Goal: Information Seeking & Learning: Learn about a topic

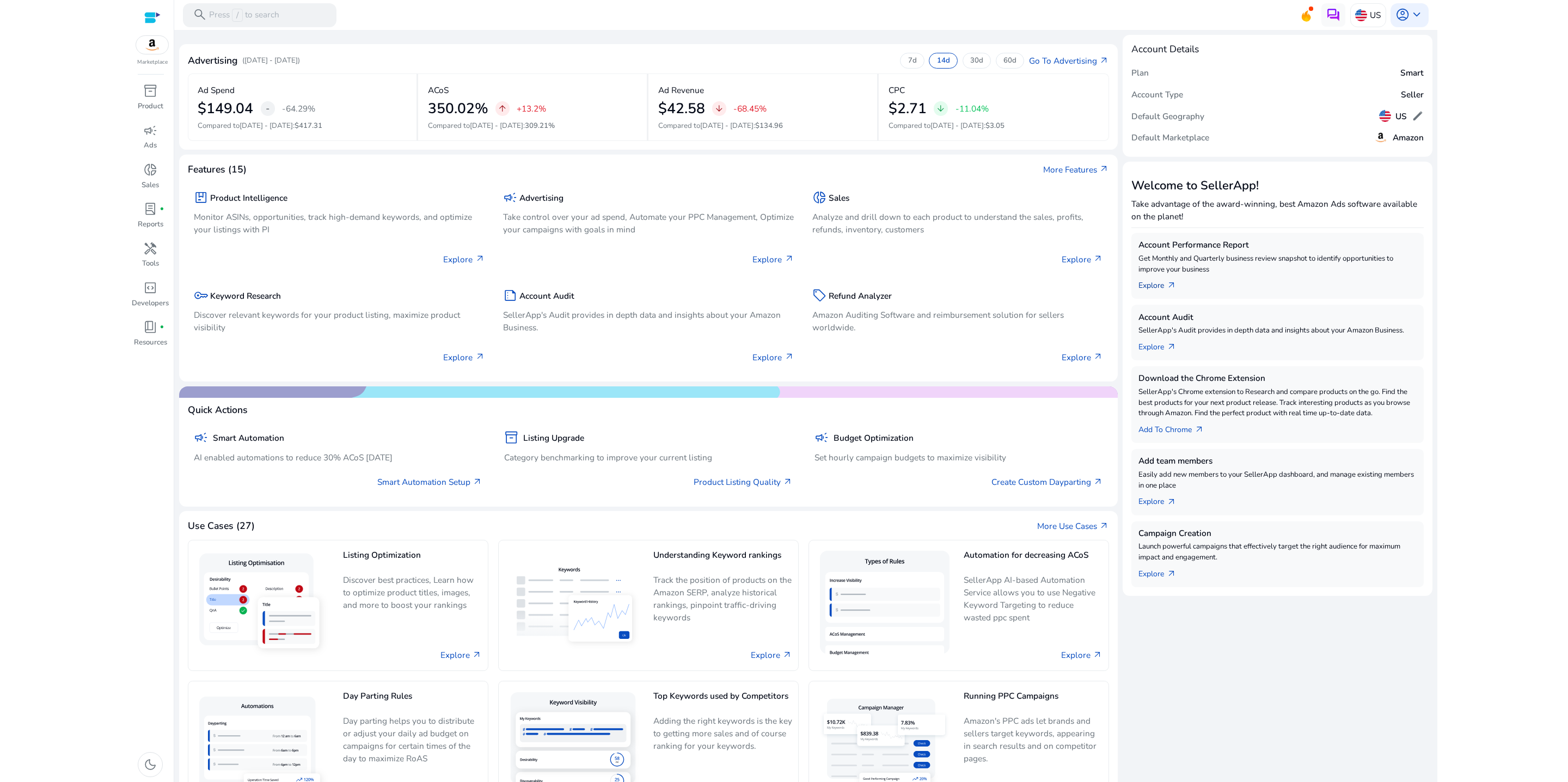
click at [1172, 292] on link "Explore arrow_outward" at bounding box center [1162, 284] width 47 height 17
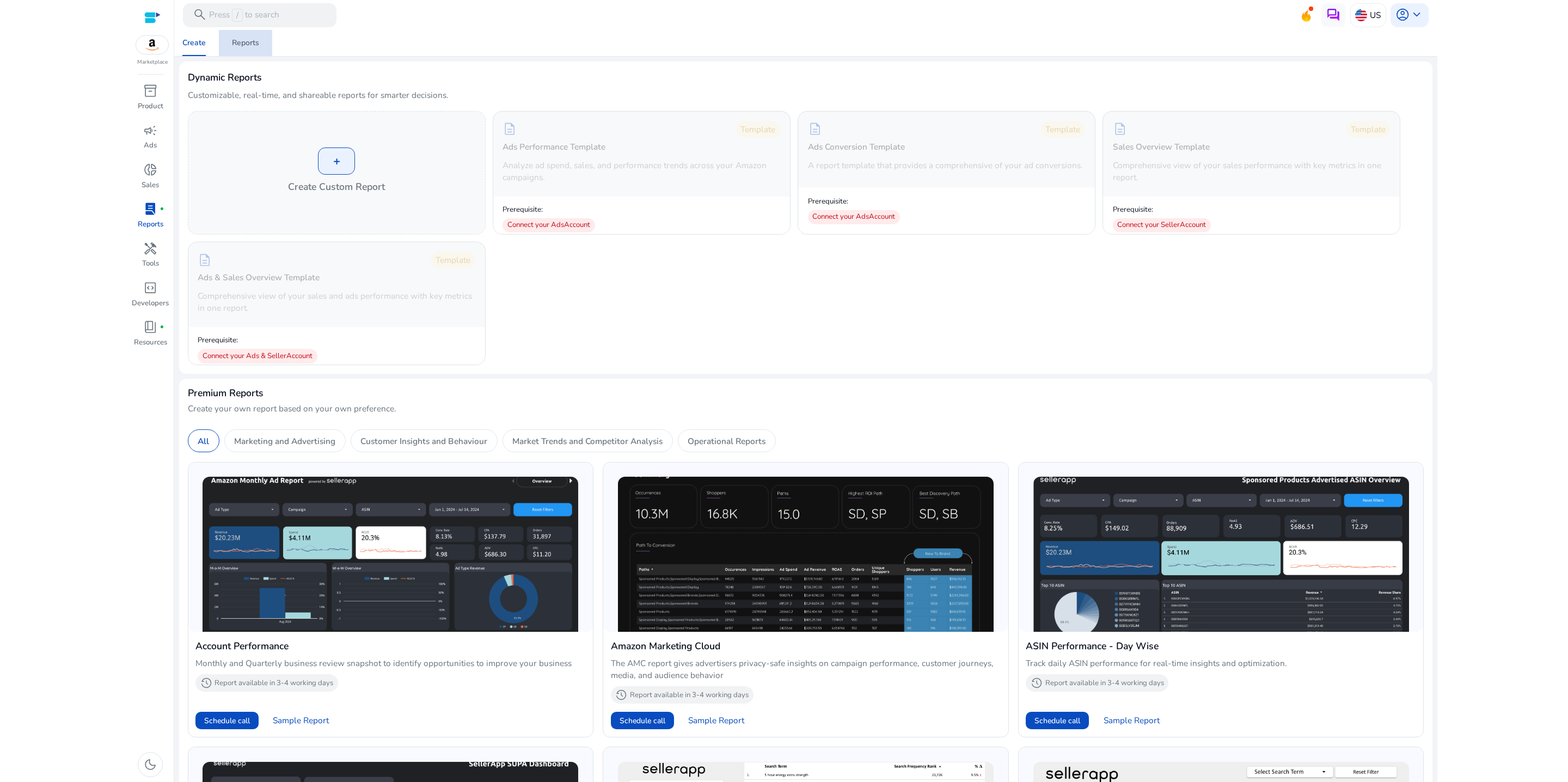
click at [250, 45] on div "Reports" at bounding box center [245, 43] width 27 height 8
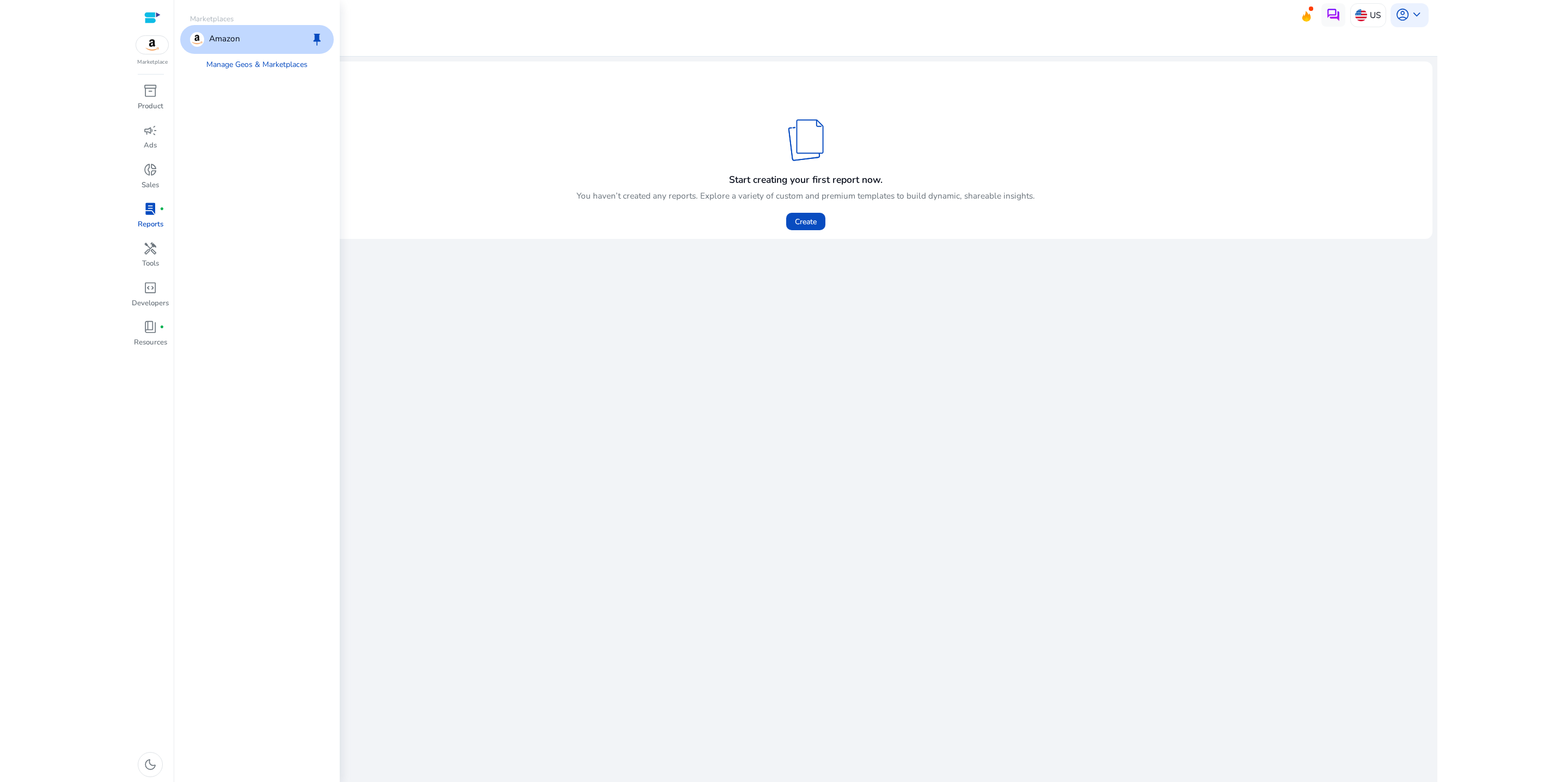
click at [155, 54] on img at bounding box center [153, 45] width 33 height 18
click at [295, 75] on link "Manage Geos & Marketplaces" at bounding box center [257, 65] width 121 height 22
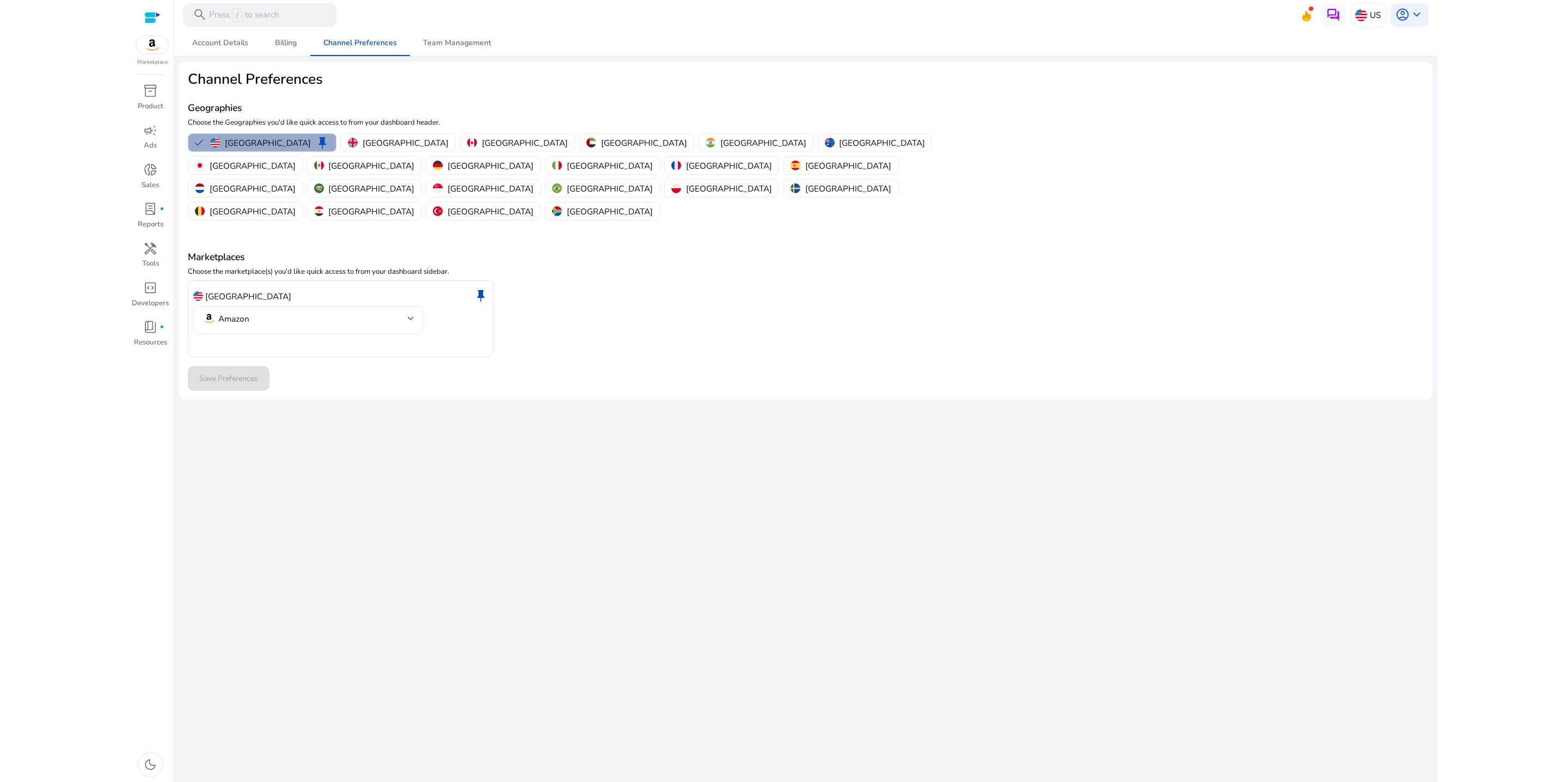
click at [267, 148] on p "[GEOGRAPHIC_DATA]" at bounding box center [267, 142] width 86 height 12
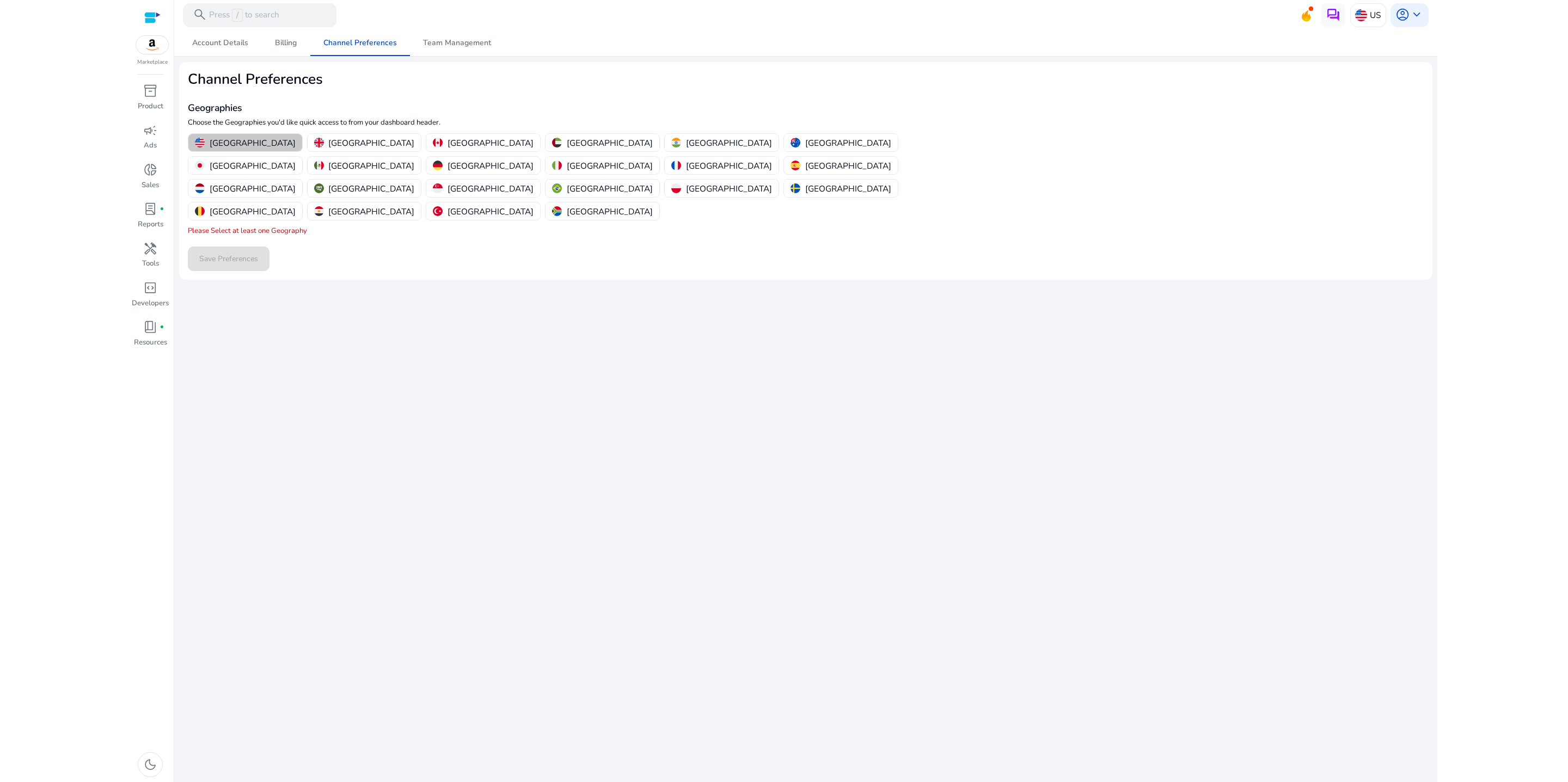
click at [251, 148] on p "[GEOGRAPHIC_DATA]" at bounding box center [252, 142] width 86 height 12
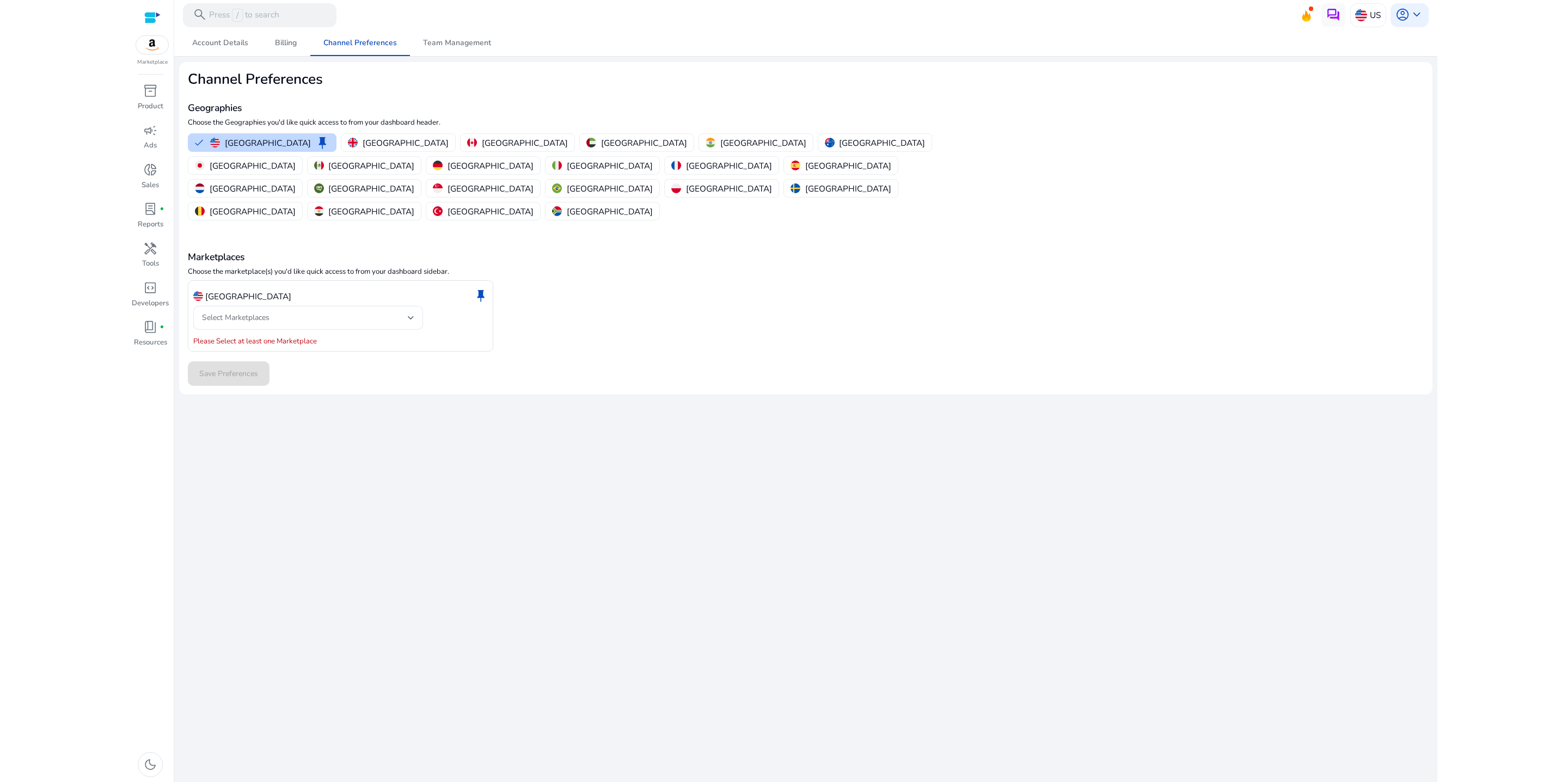
click at [353, 542] on div "We are getting things ready for you... Account Details Billing Channel Preferen…" at bounding box center [805, 406] width 1253 height 752
drag, startPoint x: 360, startPoint y: 394, endPoint x: 296, endPoint y: 407, distance: 65.3
click at [360, 347] on mat-error "Please Select at least one Marketplace" at bounding box center [341, 341] width 295 height 12
click at [268, 148] on p "[GEOGRAPHIC_DATA]" at bounding box center [267, 142] width 86 height 12
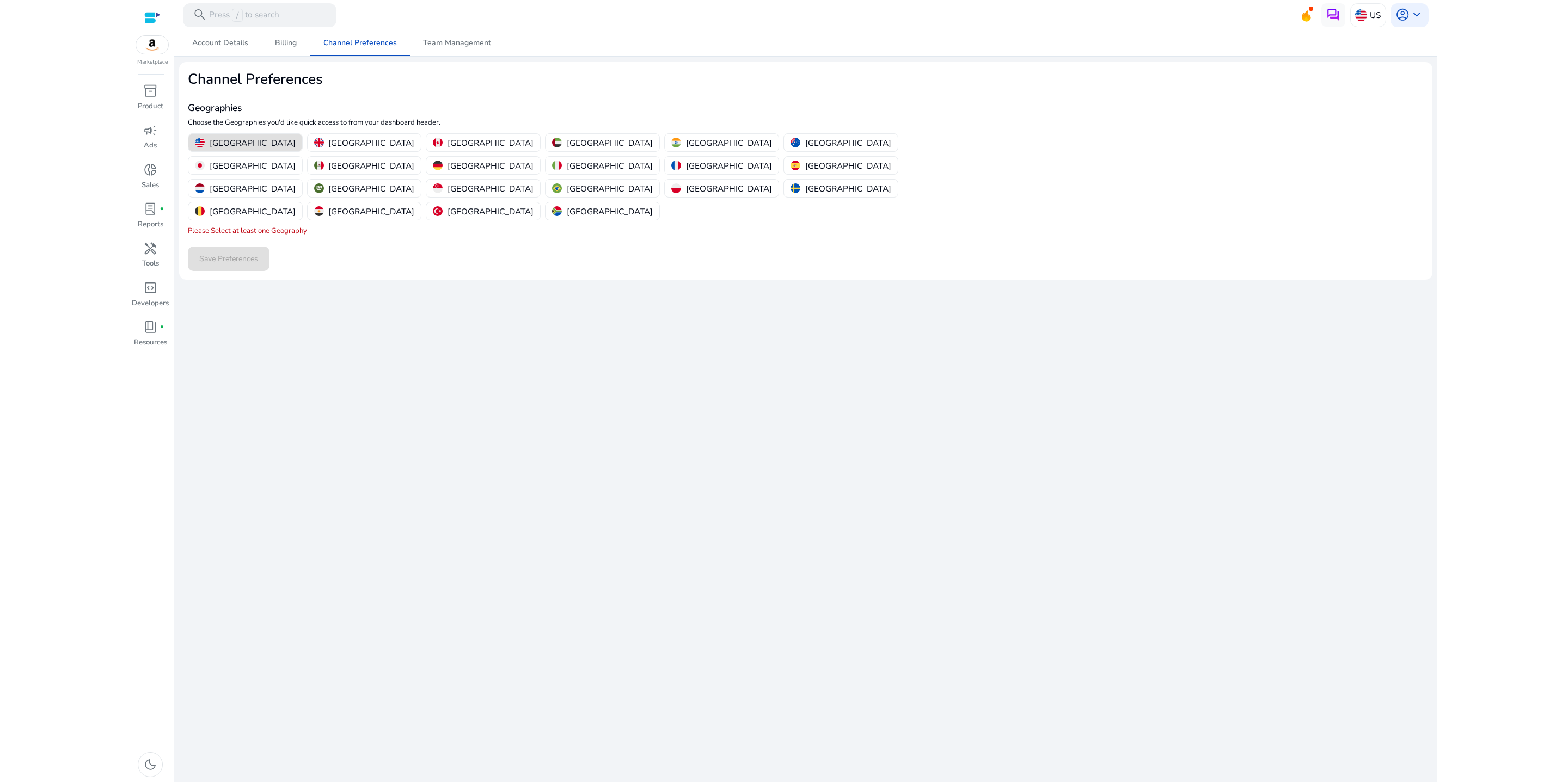
click at [236, 271] on div "Save Preferences" at bounding box center [806, 259] width 1236 height 24
click at [359, 271] on div "Save Preferences" at bounding box center [806, 259] width 1236 height 24
click at [217, 148] on p "[GEOGRAPHIC_DATA]" at bounding box center [252, 142] width 86 height 12
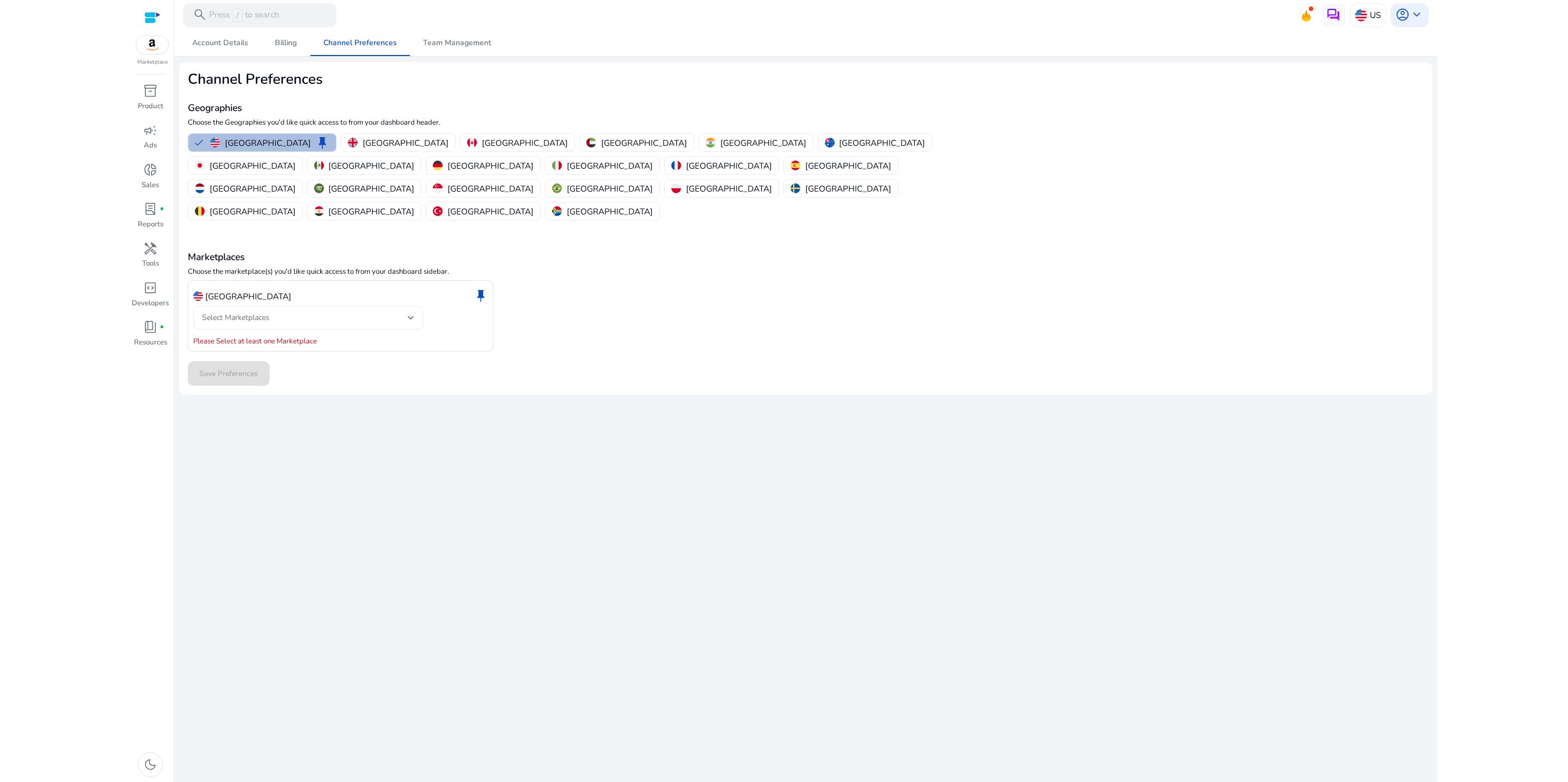
click at [415, 320] on div at bounding box center [411, 318] width 7 height 4
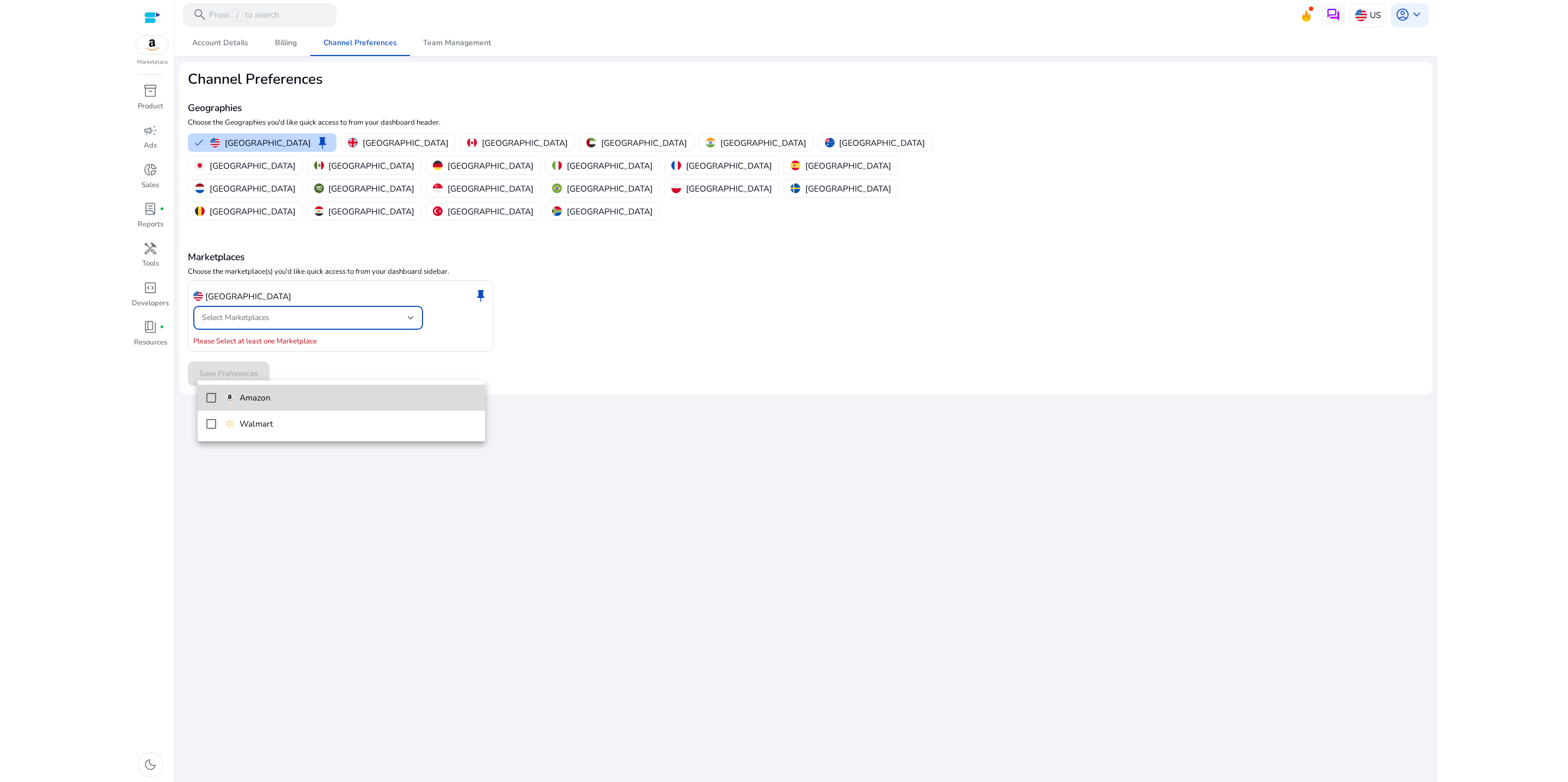
click at [271, 398] on p "Amazon" at bounding box center [255, 398] width 31 height 12
click at [732, 414] on div at bounding box center [784, 391] width 1568 height 782
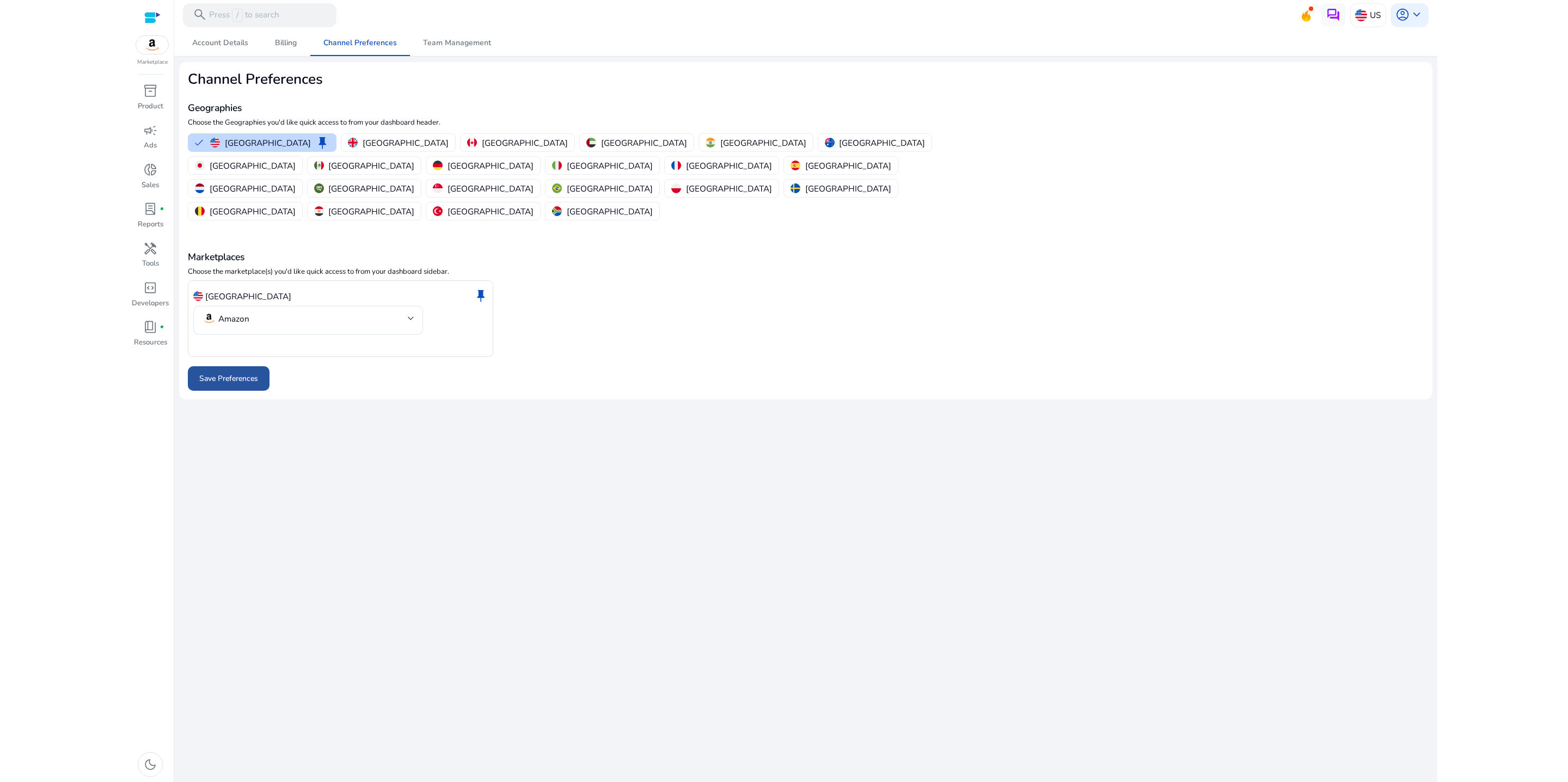
click at [220, 384] on span "Save Preferences" at bounding box center [228, 379] width 59 height 12
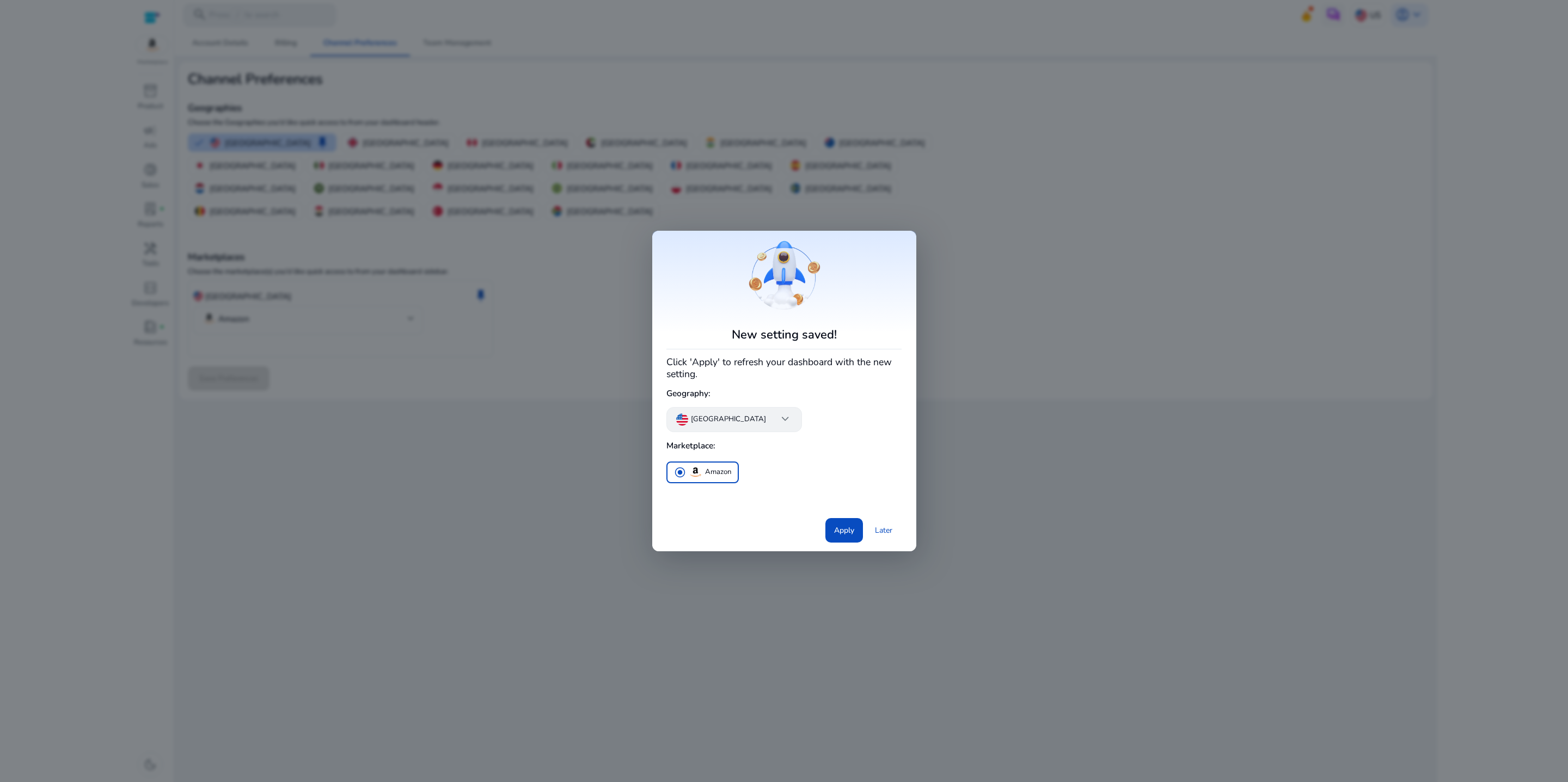
click at [792, 426] on span "keyboard_arrow_down" at bounding box center [785, 419] width 14 height 14
click at [806, 451] on div at bounding box center [784, 391] width 1568 height 782
click at [834, 536] on span "Apply" at bounding box center [844, 530] width 20 height 12
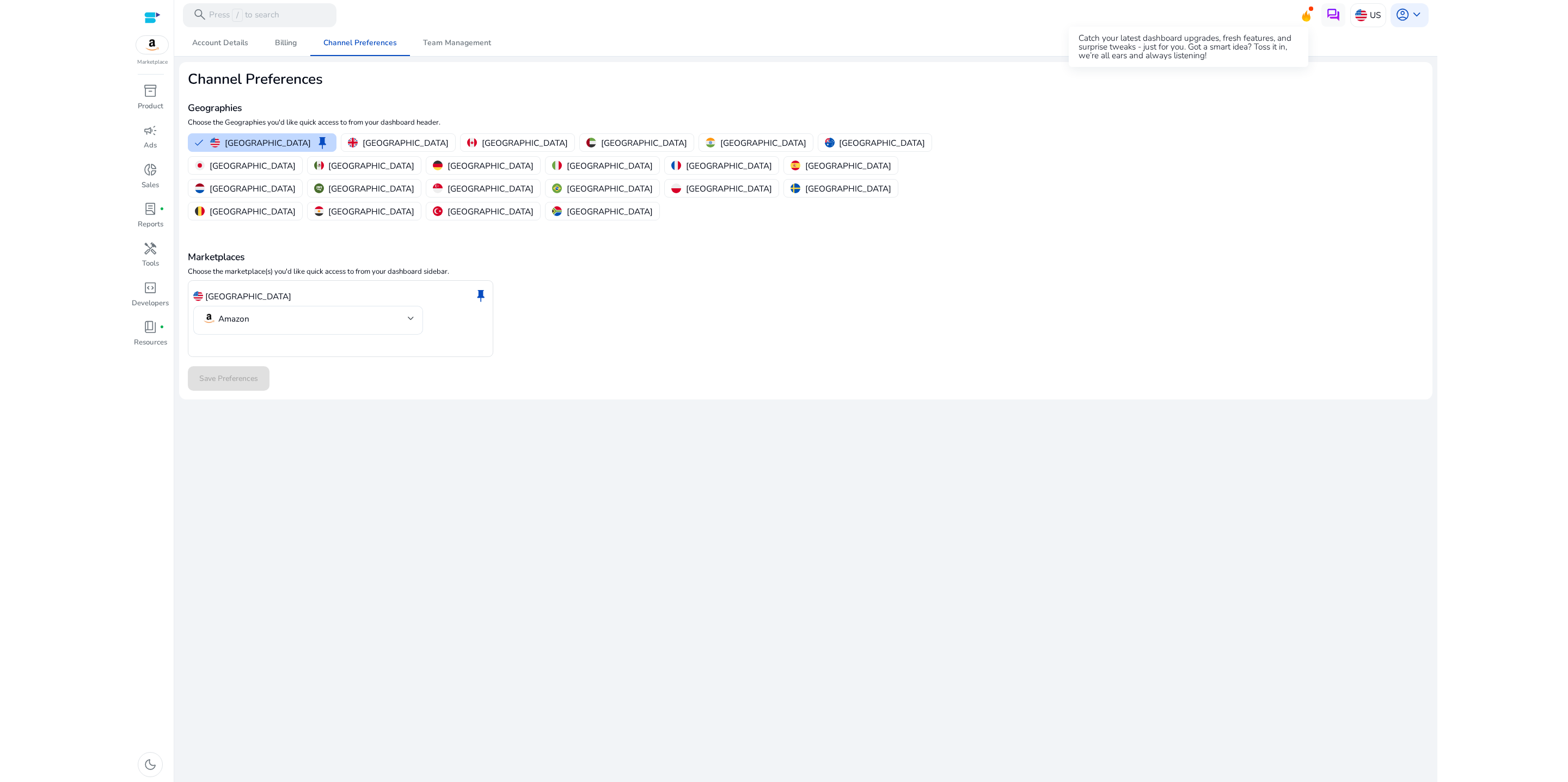
click at [1298, 18] on icon at bounding box center [1306, 14] width 16 height 15
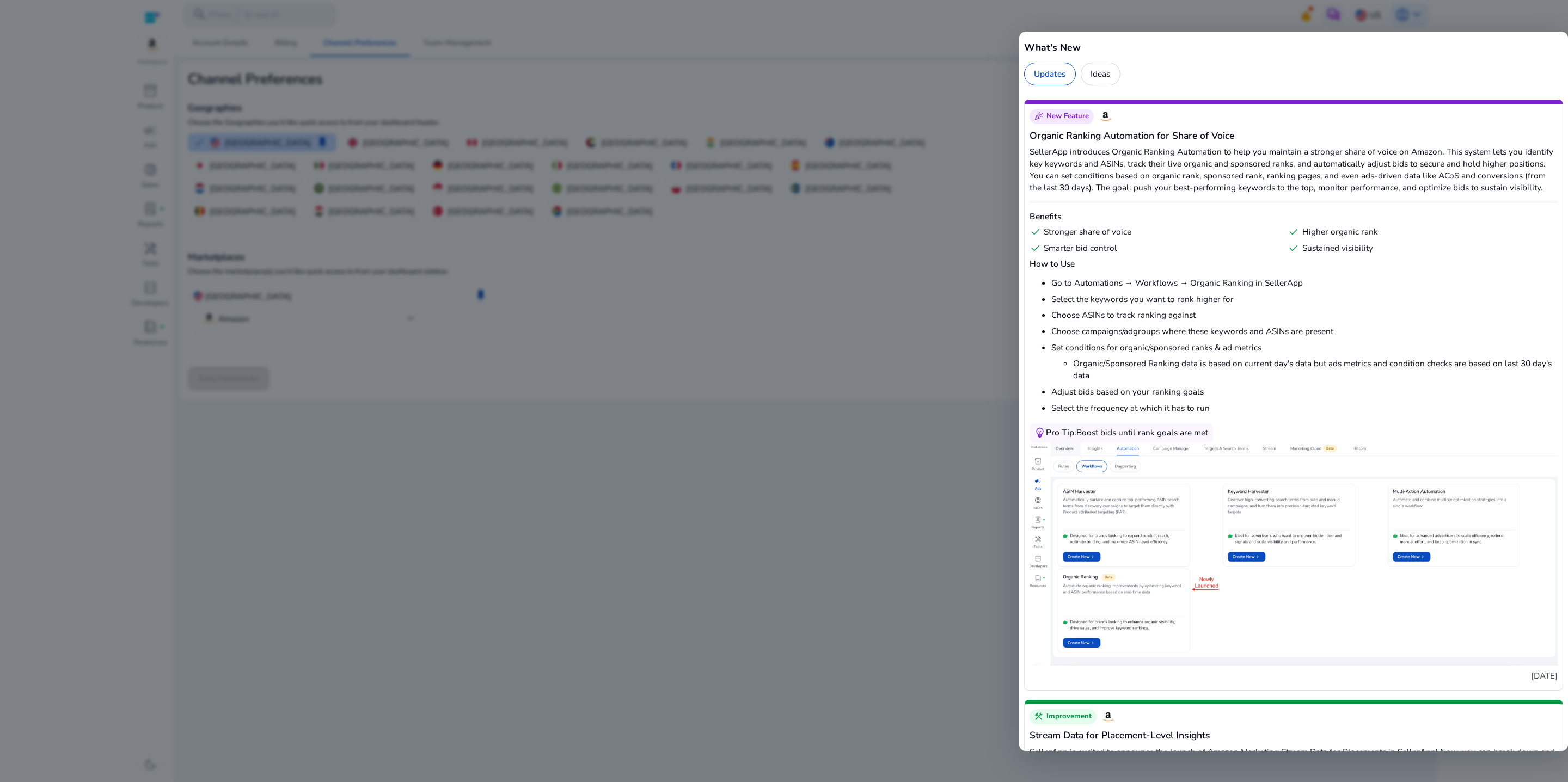
click at [1121, 85] on div "Ideas" at bounding box center [1100, 74] width 40 height 23
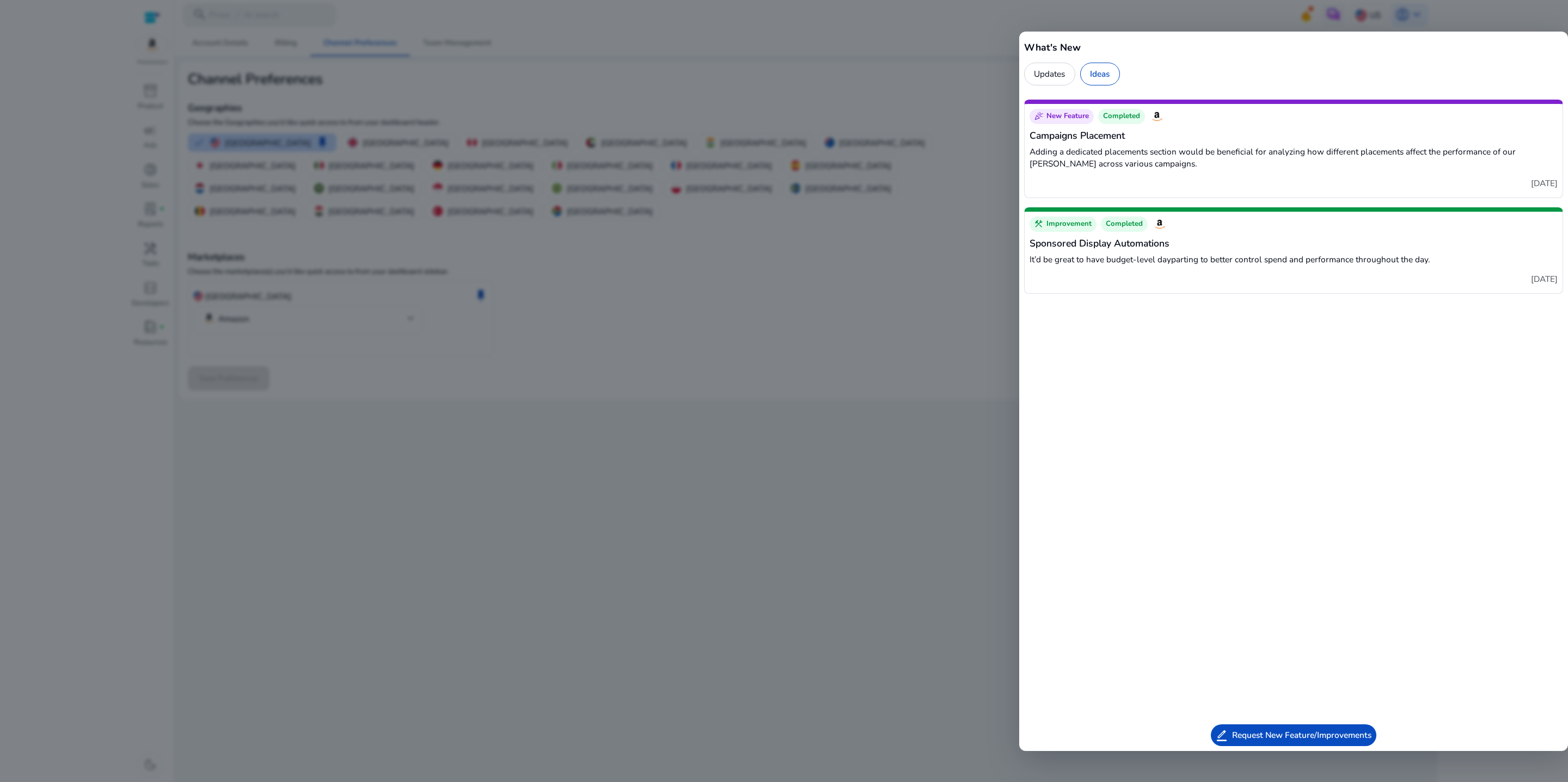
click at [881, 477] on div at bounding box center [784, 391] width 1568 height 782
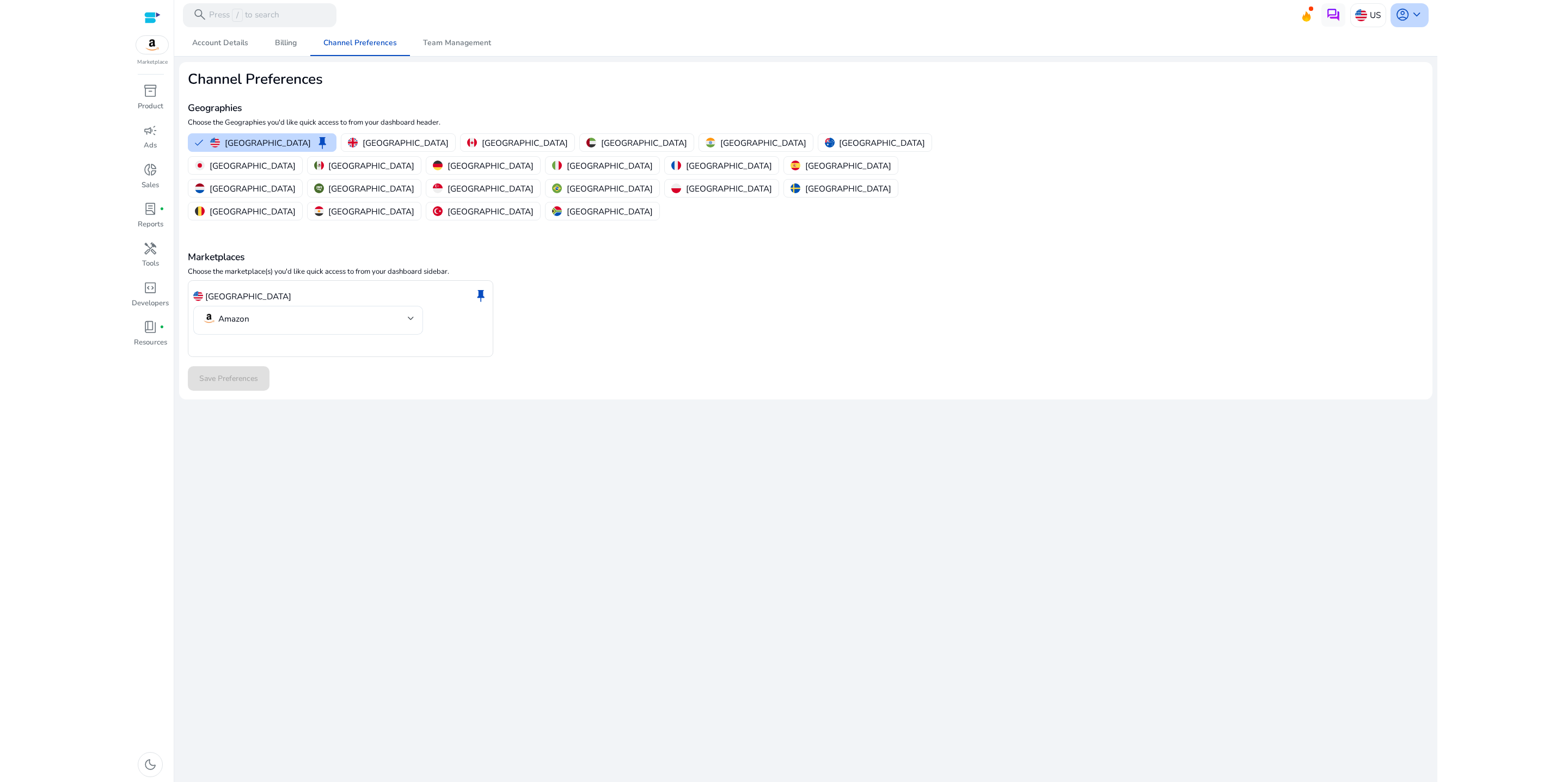
click at [1416, 14] on span "keyboard_arrow_down" at bounding box center [1416, 15] width 14 height 14
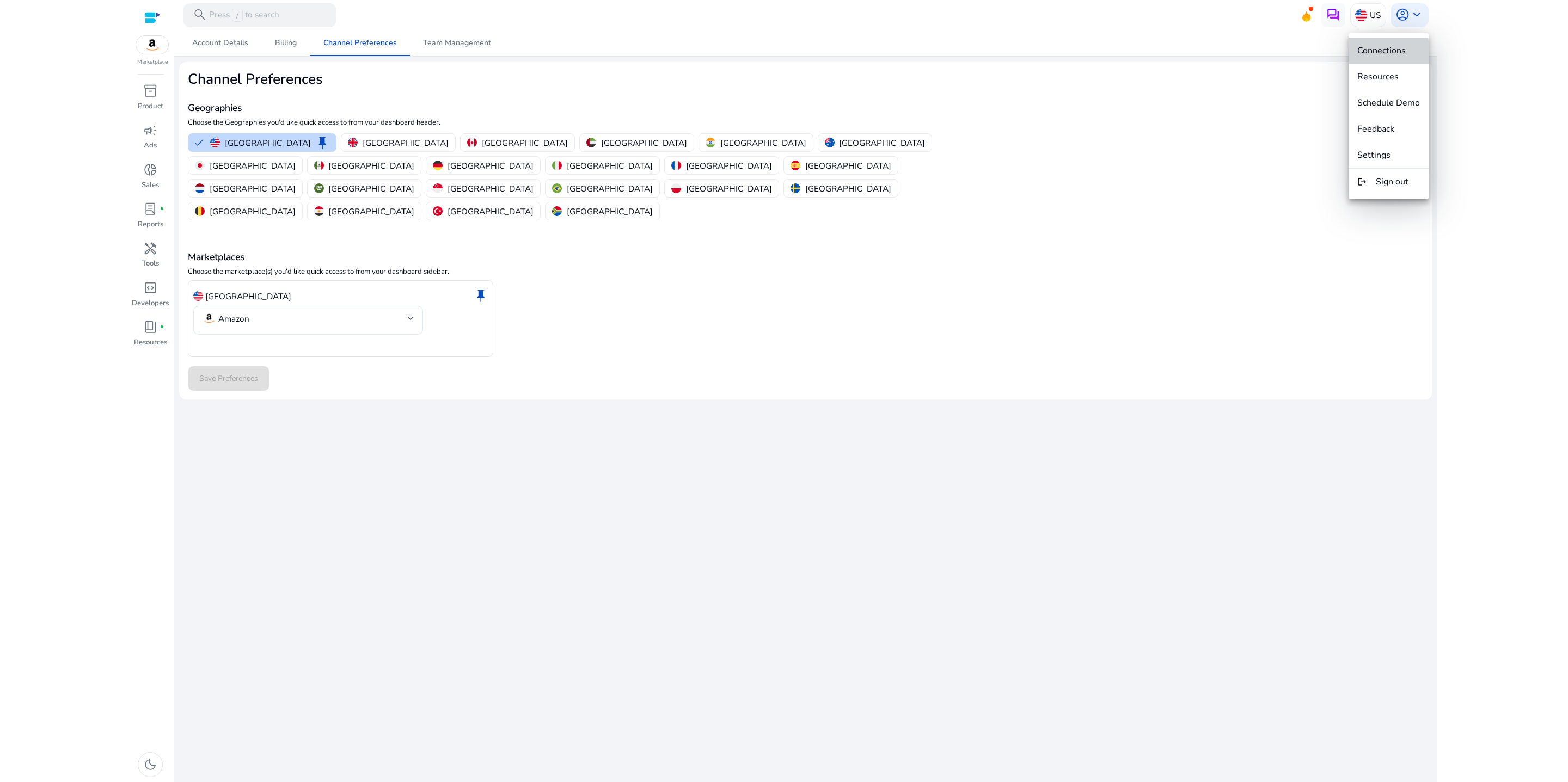
click at [1373, 52] on span "Connections" at bounding box center [1382, 51] width 49 height 12
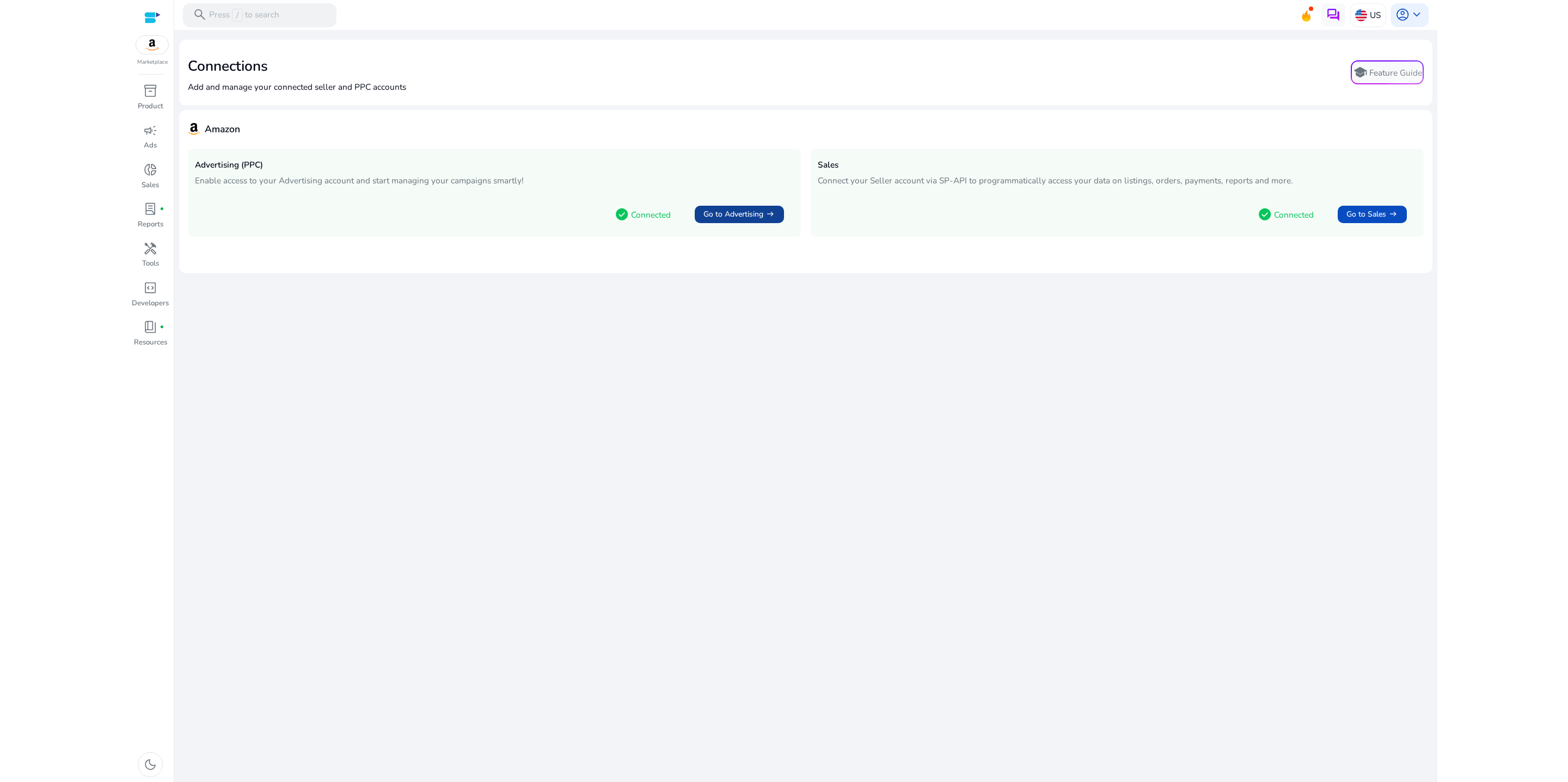
click at [715, 220] on span "Go to Advertising" at bounding box center [733, 215] width 60 height 12
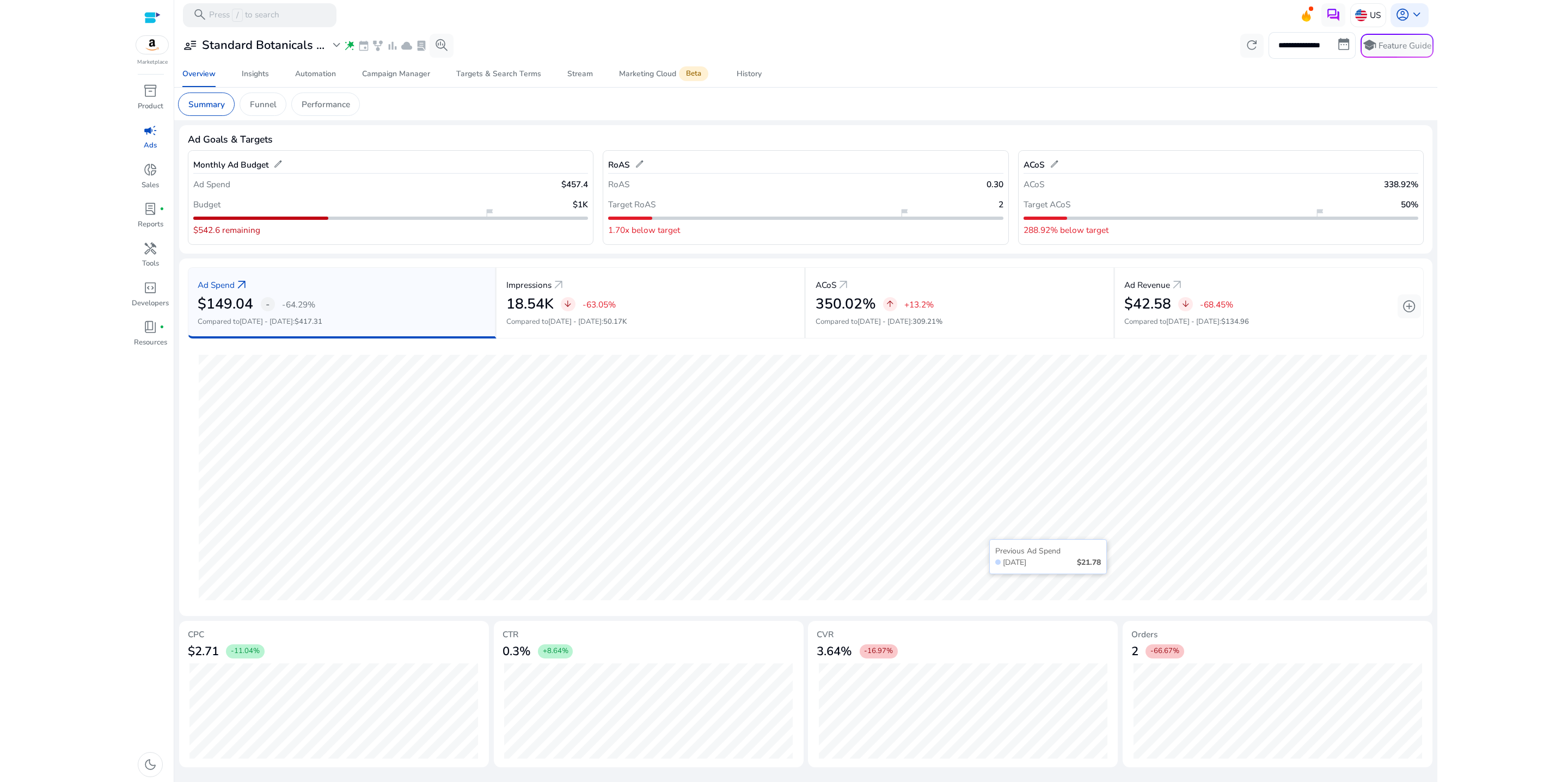
scroll to position [147, 0]
click at [1417, 15] on span "keyboard_arrow_down" at bounding box center [1416, 15] width 14 height 14
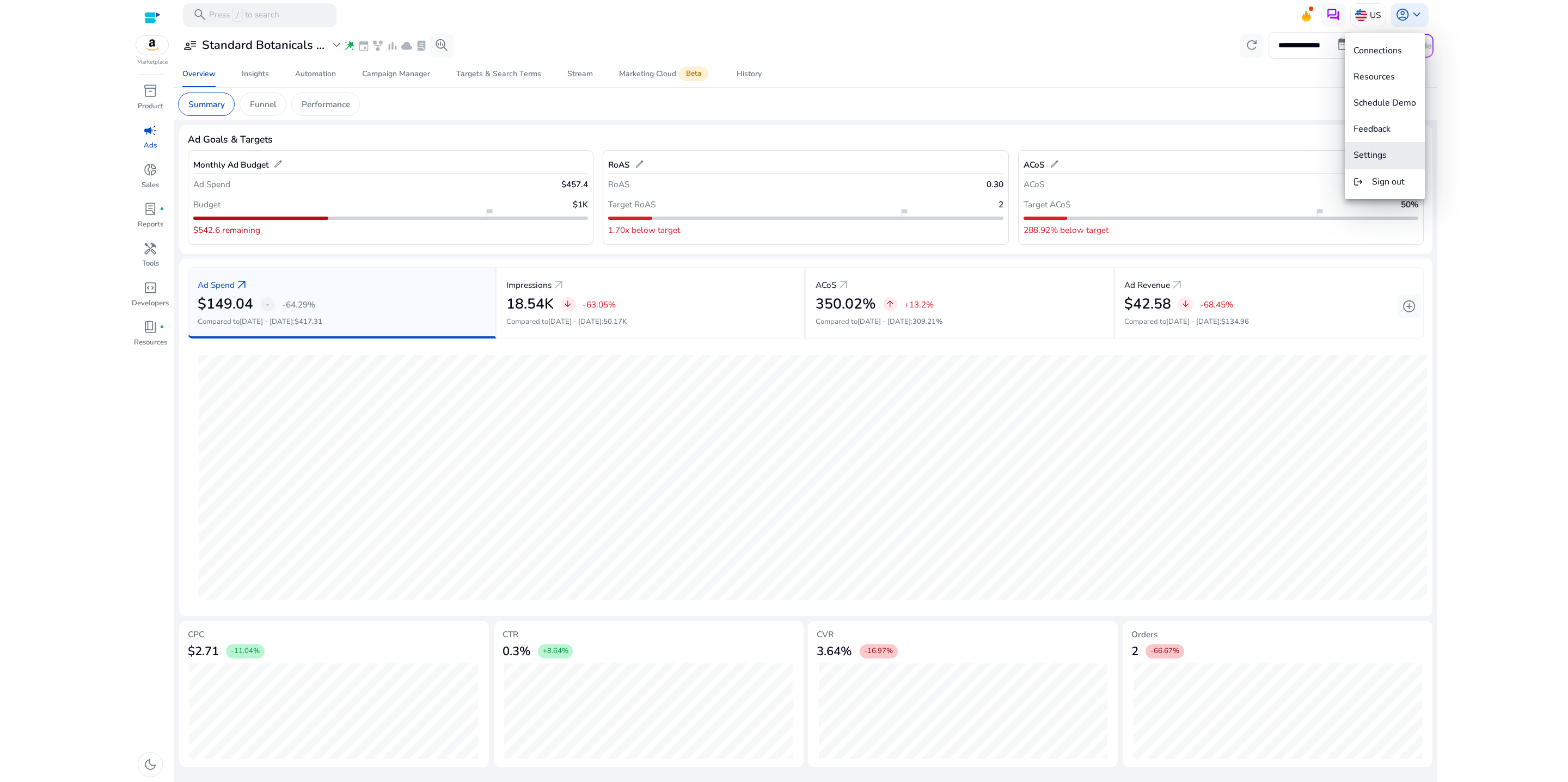
click at [1370, 157] on span "Settings" at bounding box center [1370, 155] width 33 height 12
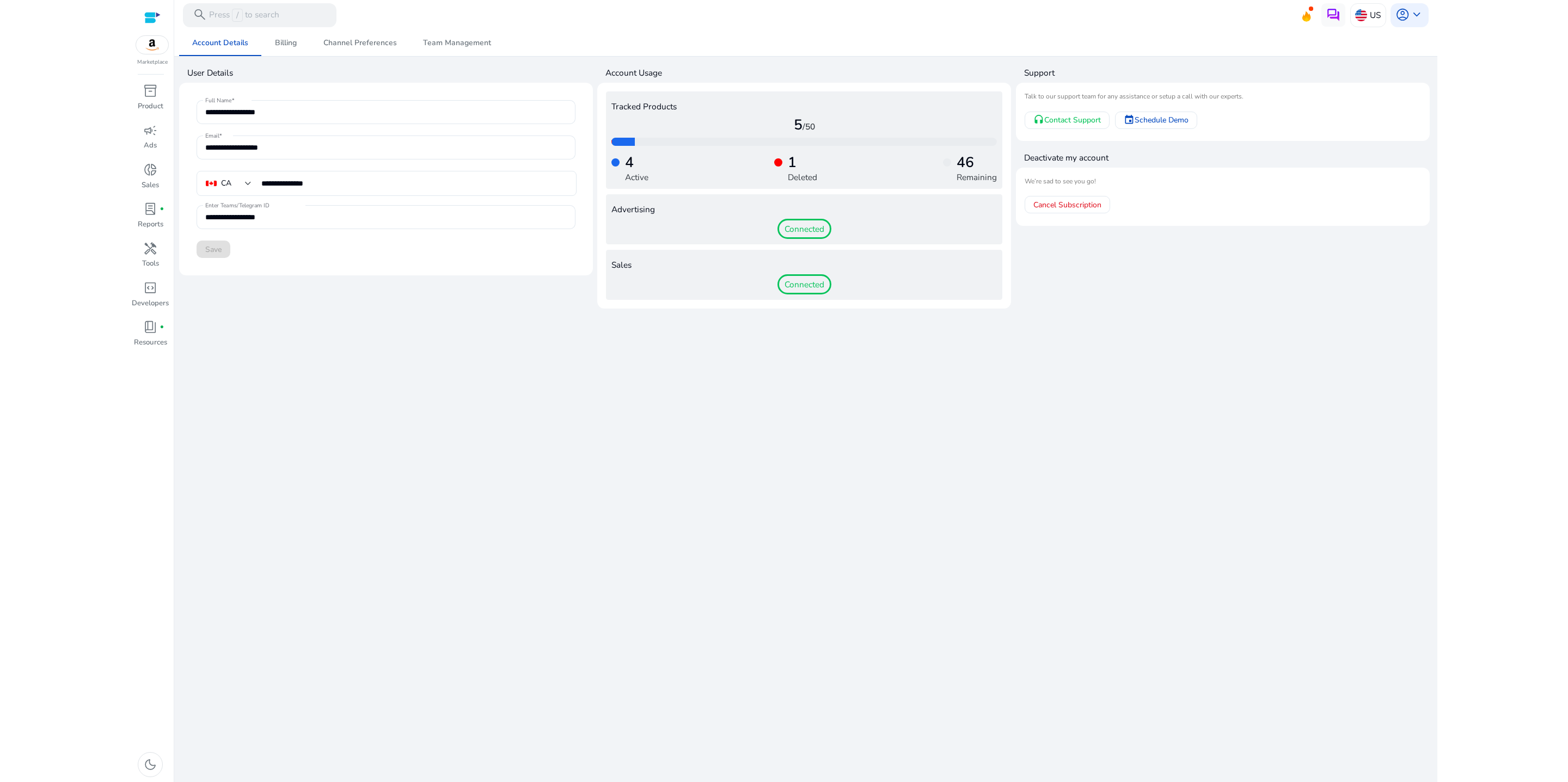
click at [1003, 525] on div "**********" at bounding box center [805, 406] width 1253 height 752
click at [856, 443] on div "**********" at bounding box center [805, 406] width 1253 height 752
click at [808, 132] on span "/50" at bounding box center [808, 127] width 13 height 12
click at [639, 111] on h4 "Tracked Products" at bounding box center [803, 106] width 385 height 10
click at [1056, 75] on h4 "Support" at bounding box center [1227, 73] width 405 height 12
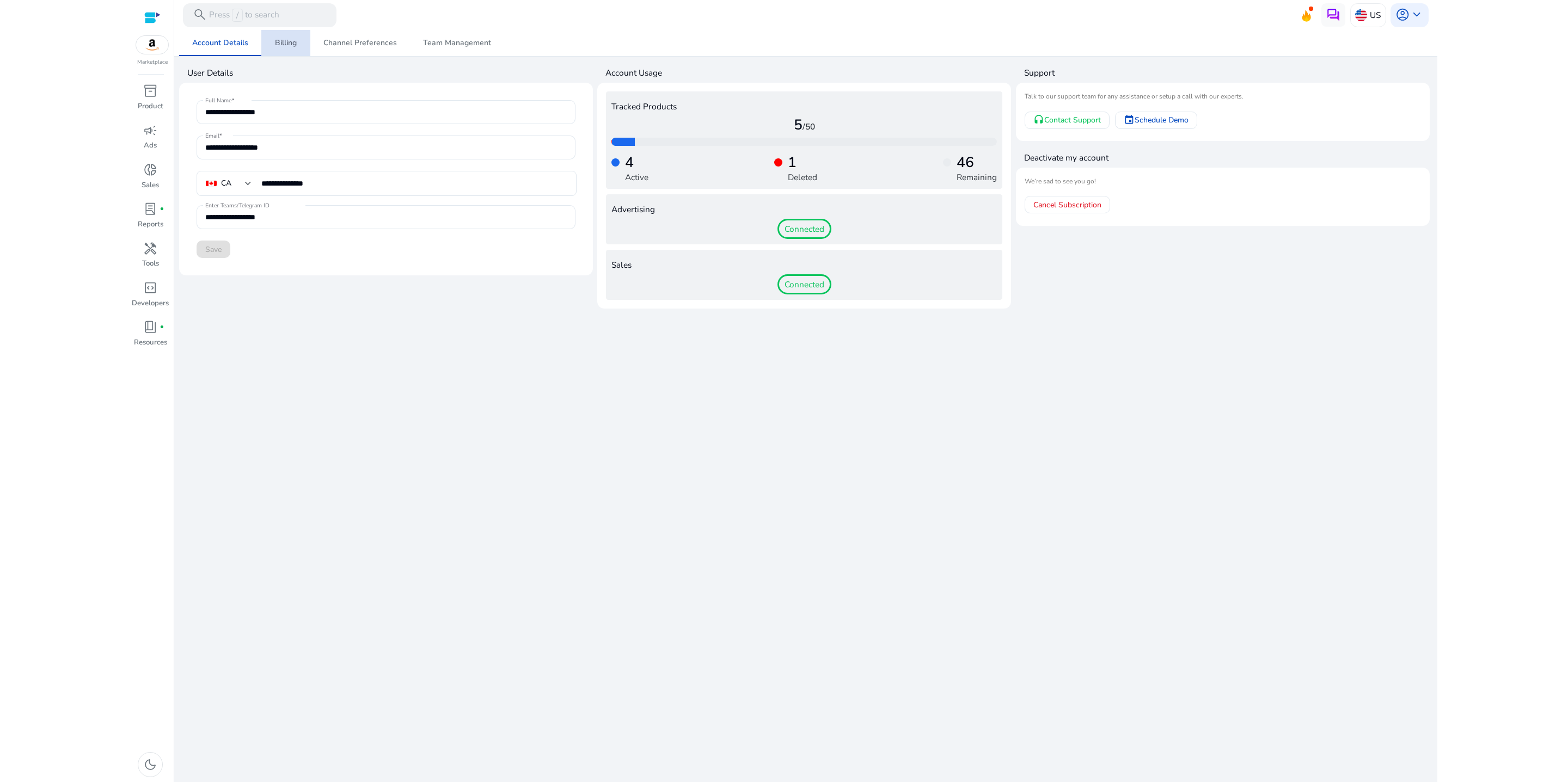
click at [291, 46] on span "Billing" at bounding box center [286, 43] width 22 height 8
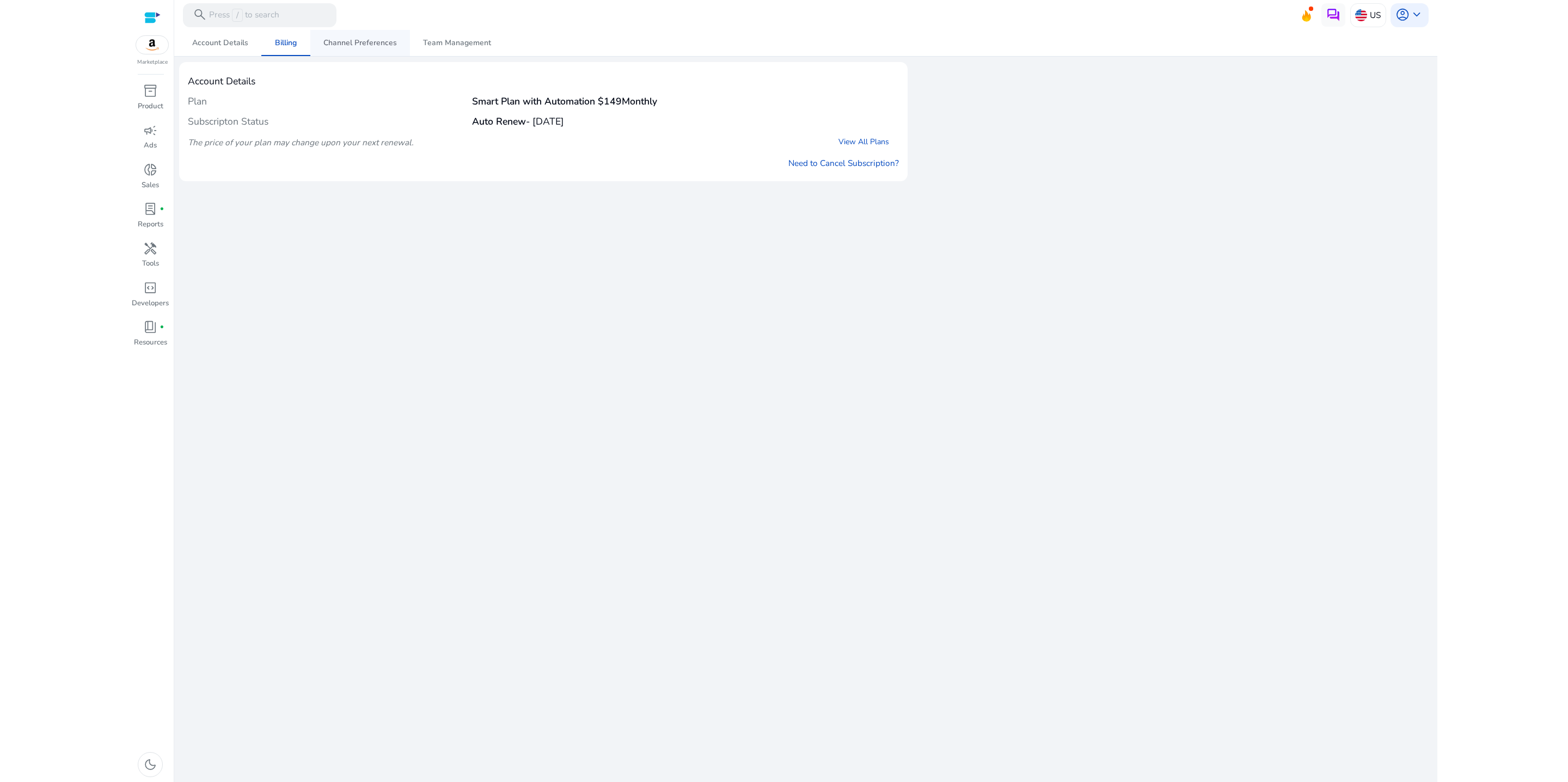
click at [352, 44] on span "Channel Preferences" at bounding box center [360, 43] width 74 height 8
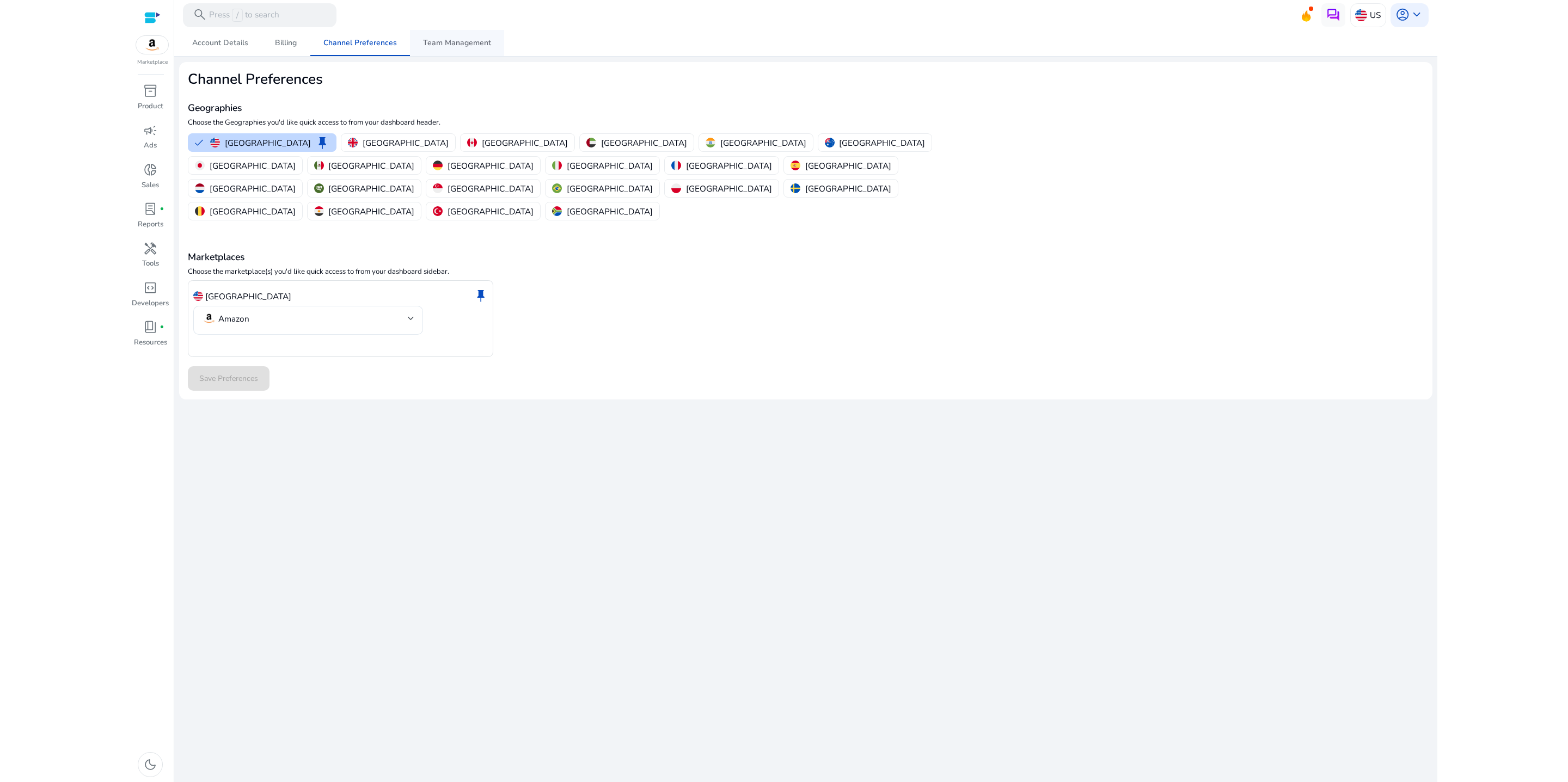
click at [457, 42] on span "Team Management" at bounding box center [457, 43] width 68 height 8
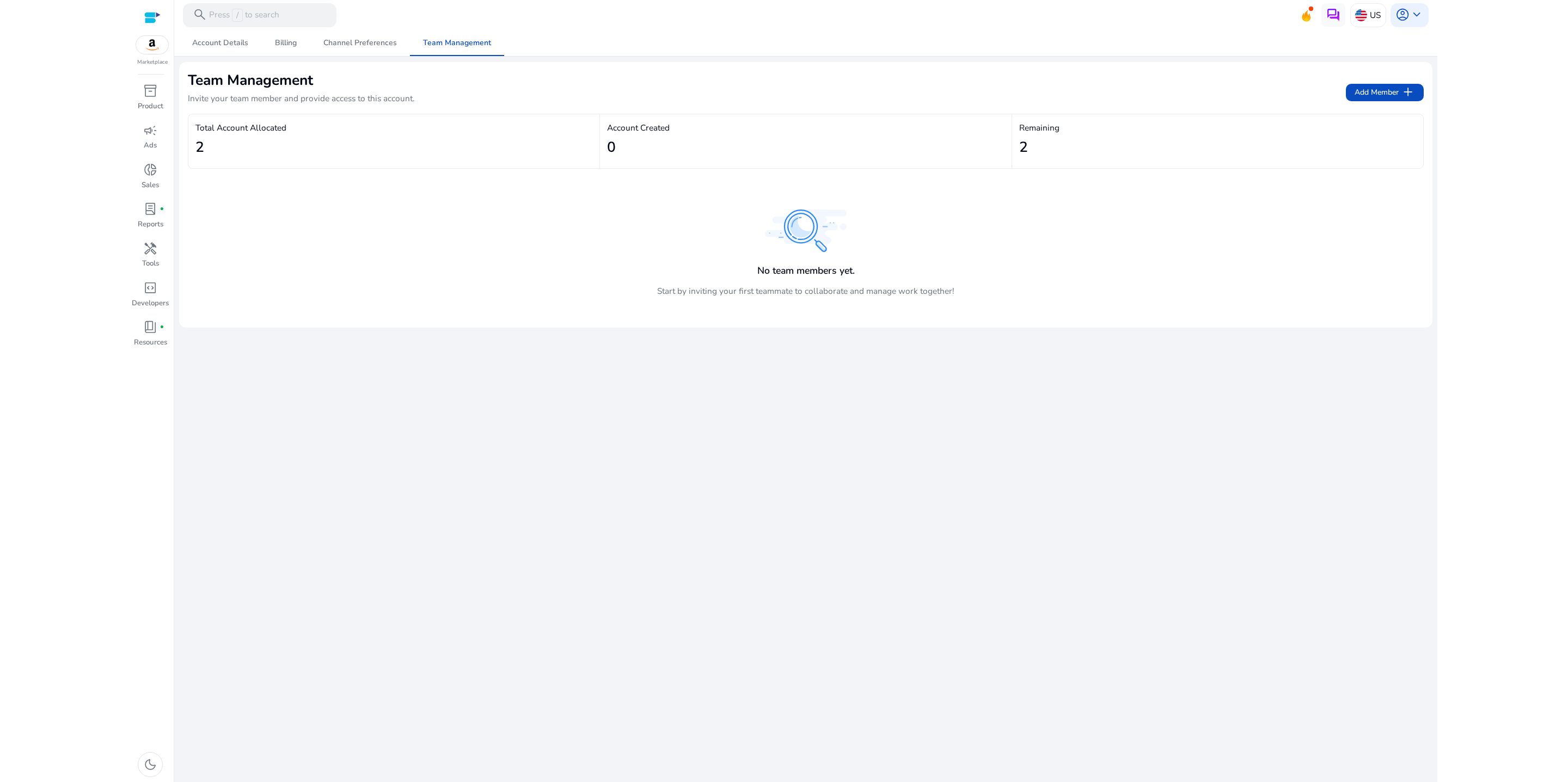
click at [150, 52] on img at bounding box center [153, 45] width 33 height 18
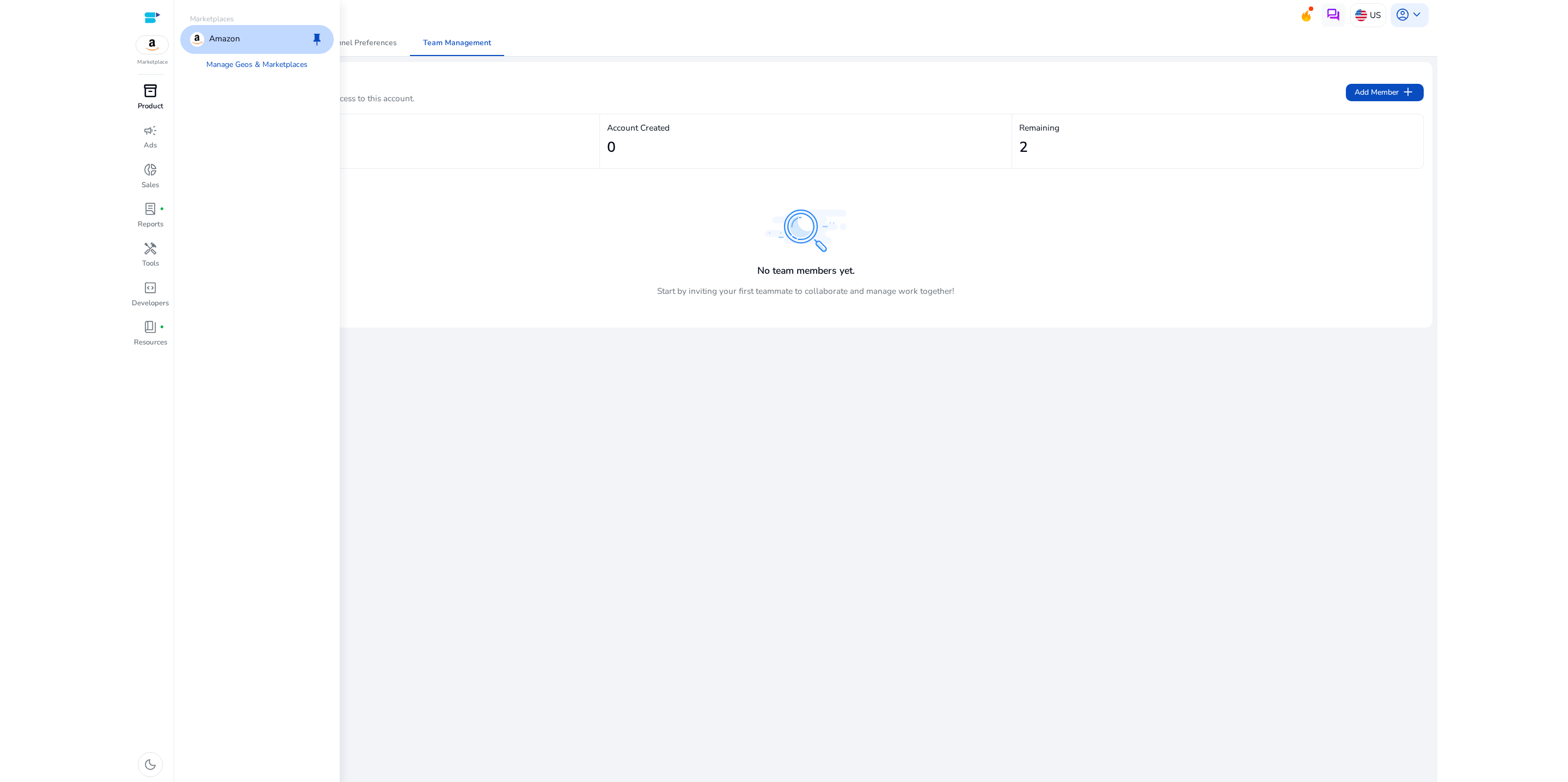
click at [143, 98] on span "inventory_2" at bounding box center [150, 91] width 14 height 14
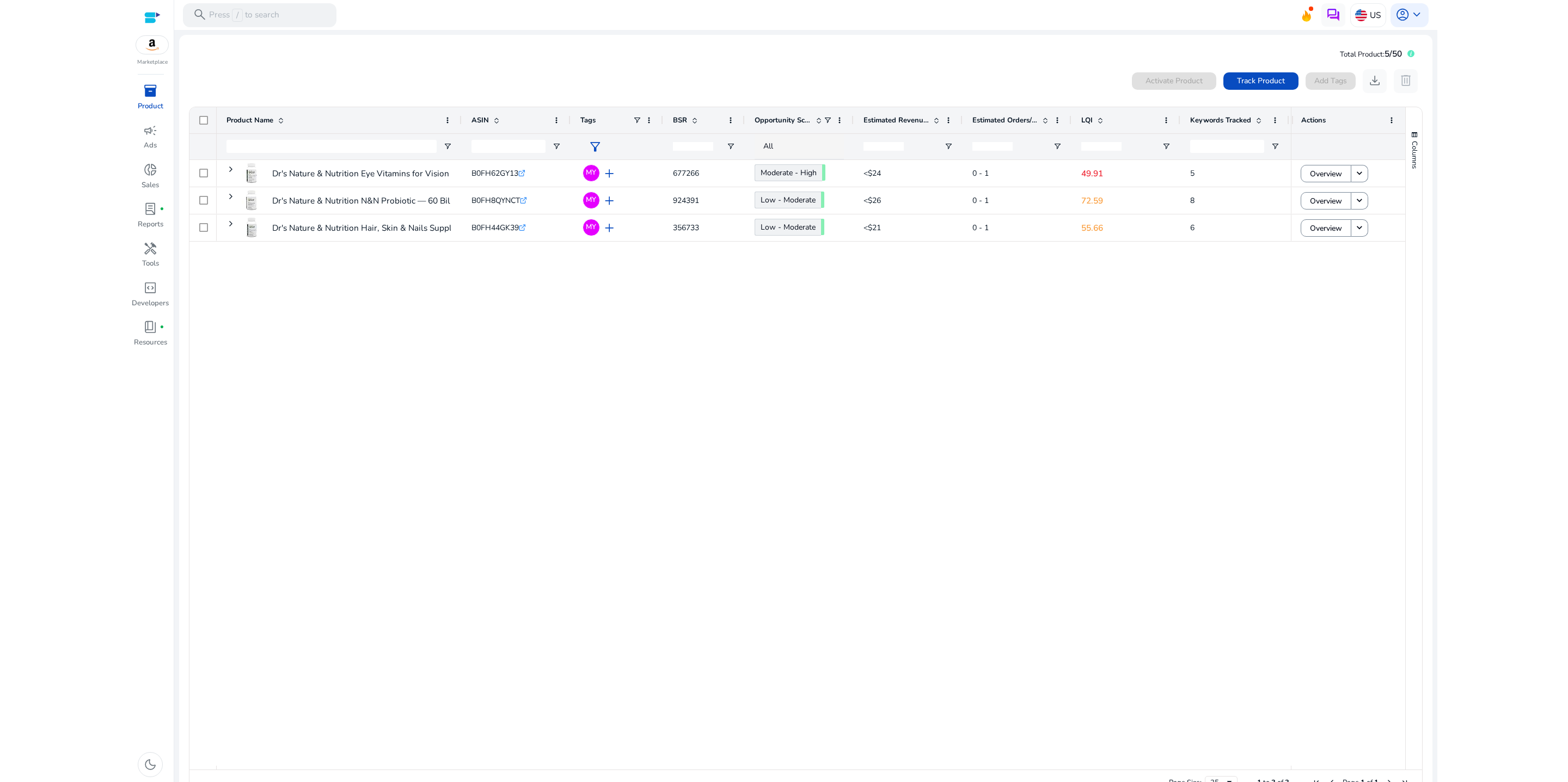
click at [149, 98] on span "inventory_2" at bounding box center [150, 91] width 14 height 14
click at [219, 77] on p "Product Keyword" at bounding box center [223, 71] width 66 height 13
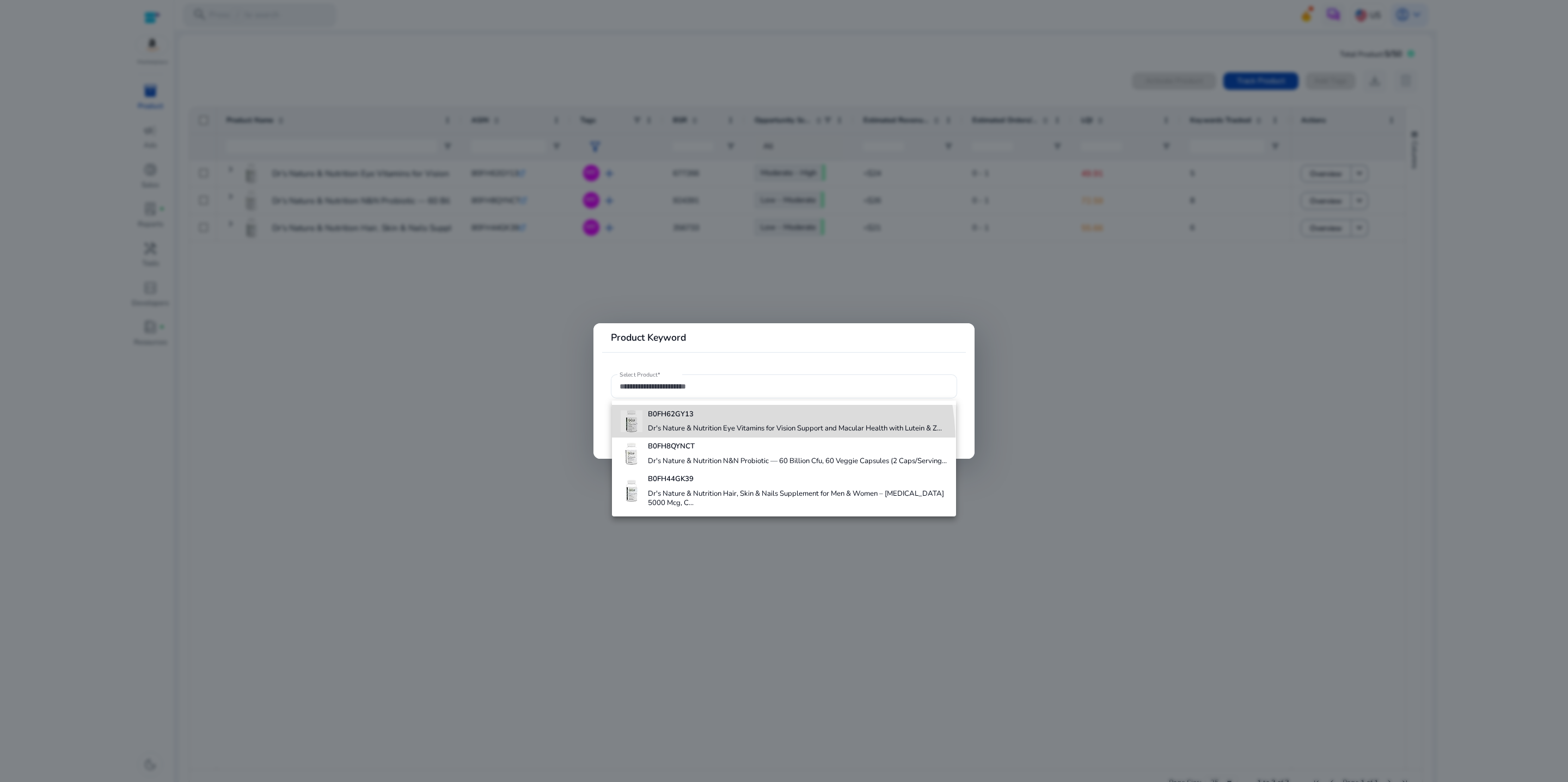
click at [709, 434] on h4 "Dr's Nature & Nutrition Eye Vitamins for Vision Support and Macular Health with…" at bounding box center [794, 429] width 294 height 10
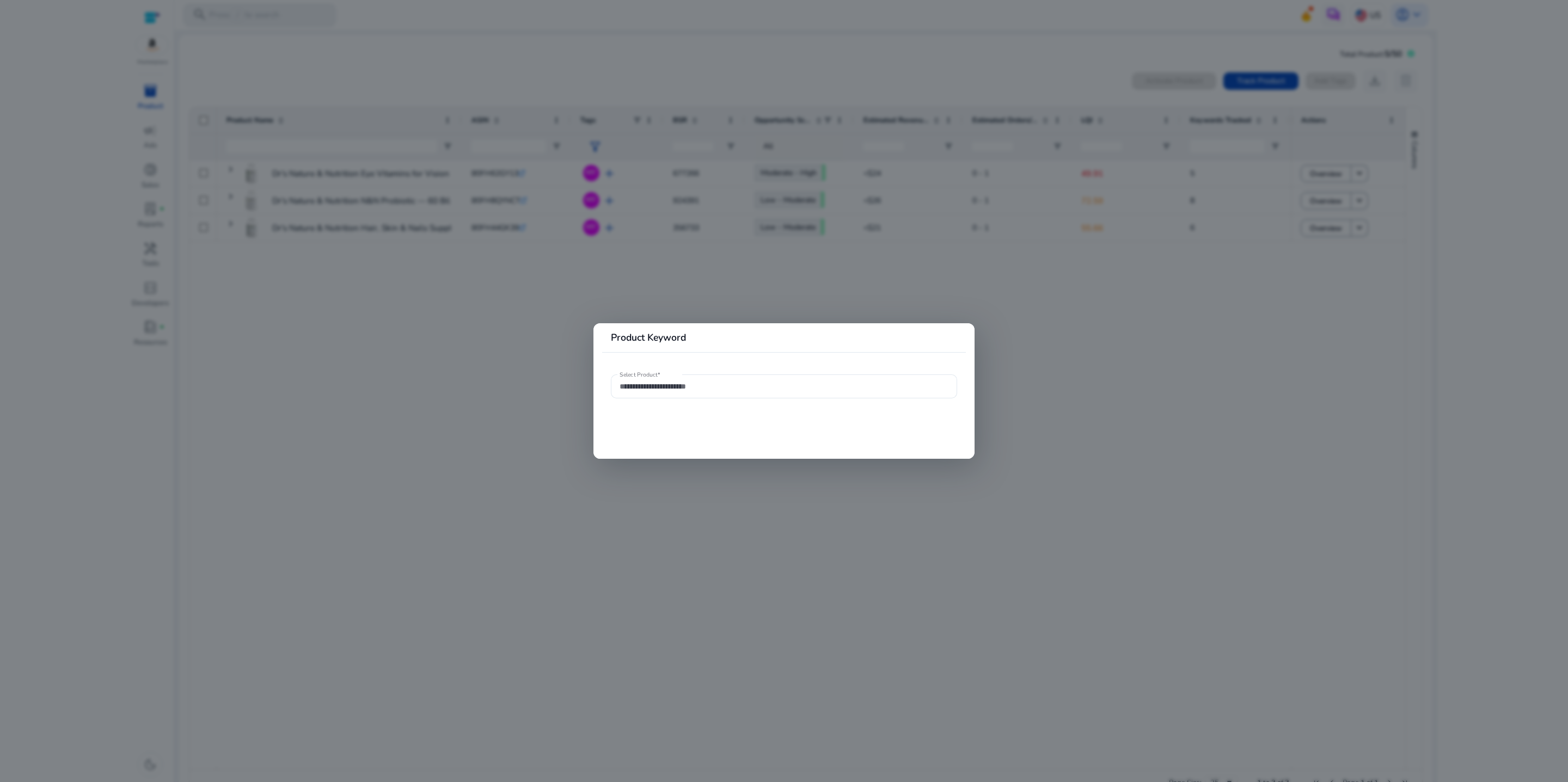
type input "**********"
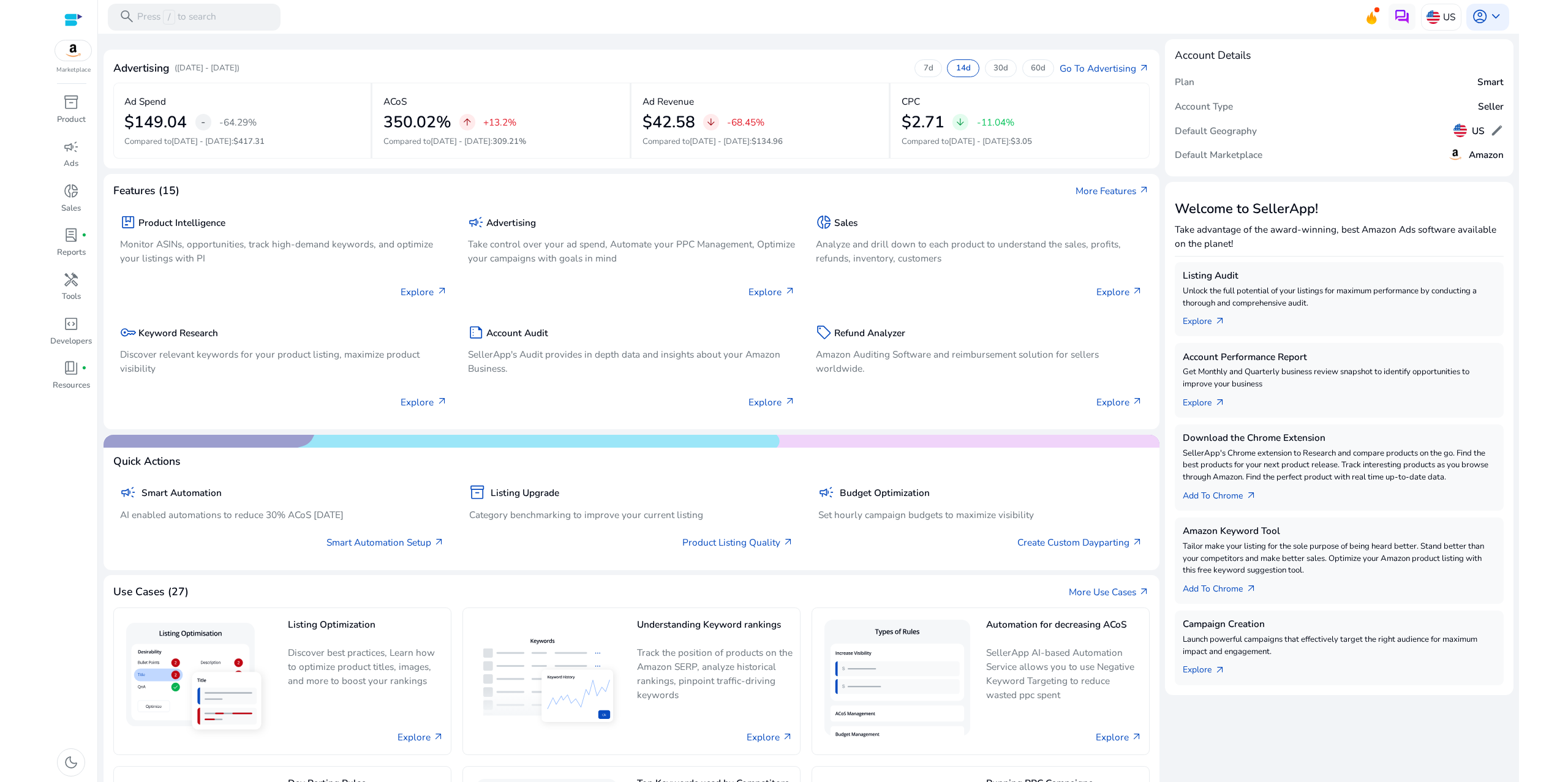
click at [736, 29] on mat-toolbar "search Press / to search US account_circle keyboard_arrow_down" at bounding box center [808, 16] width 1421 height 34
click at [1215, 328] on link "Explore arrow_outward" at bounding box center [1209, 319] width 53 height 19
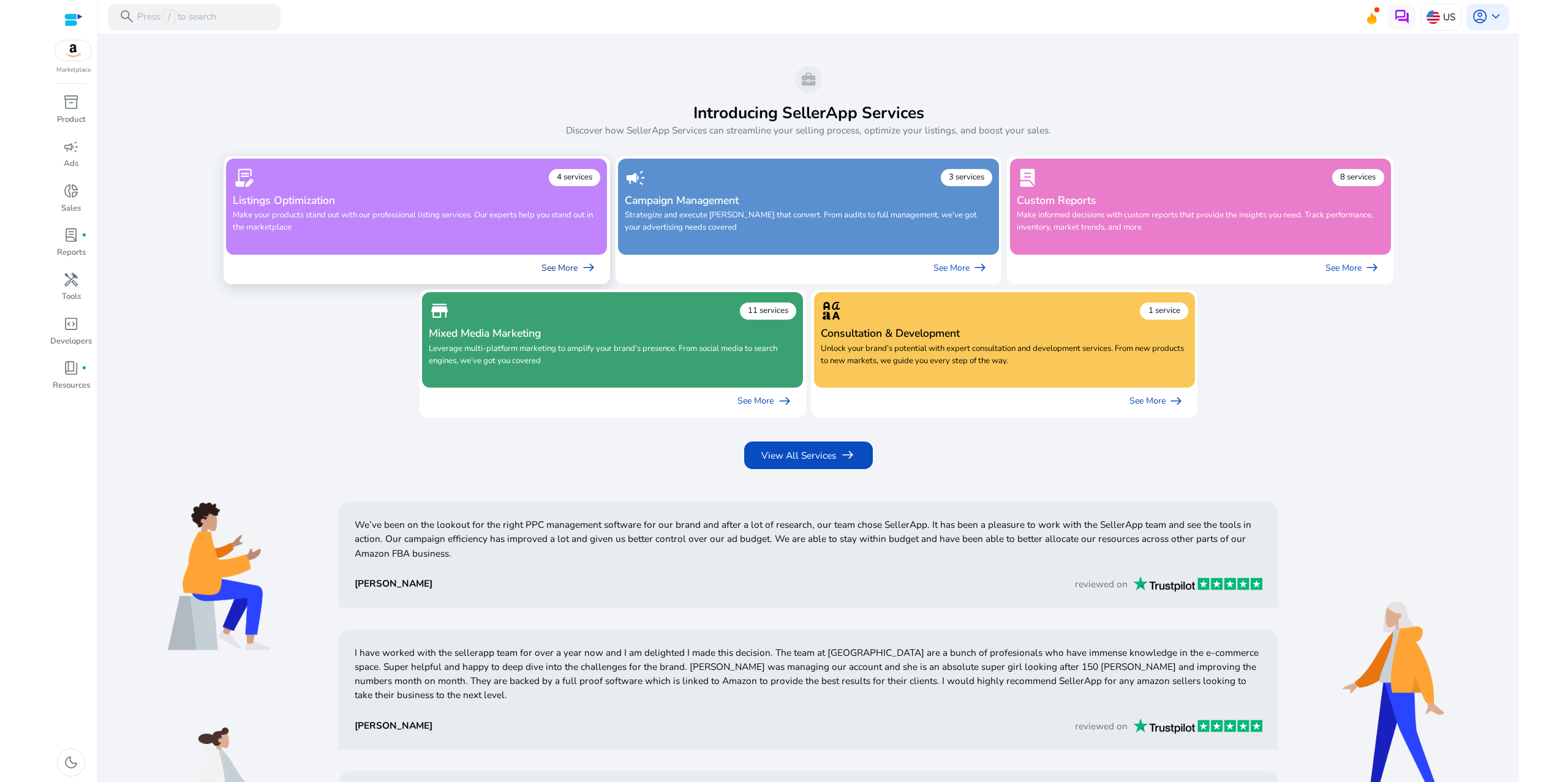
click at [531, 281] on link "See More arrow_right_alt" at bounding box center [569, 268] width 77 height 27
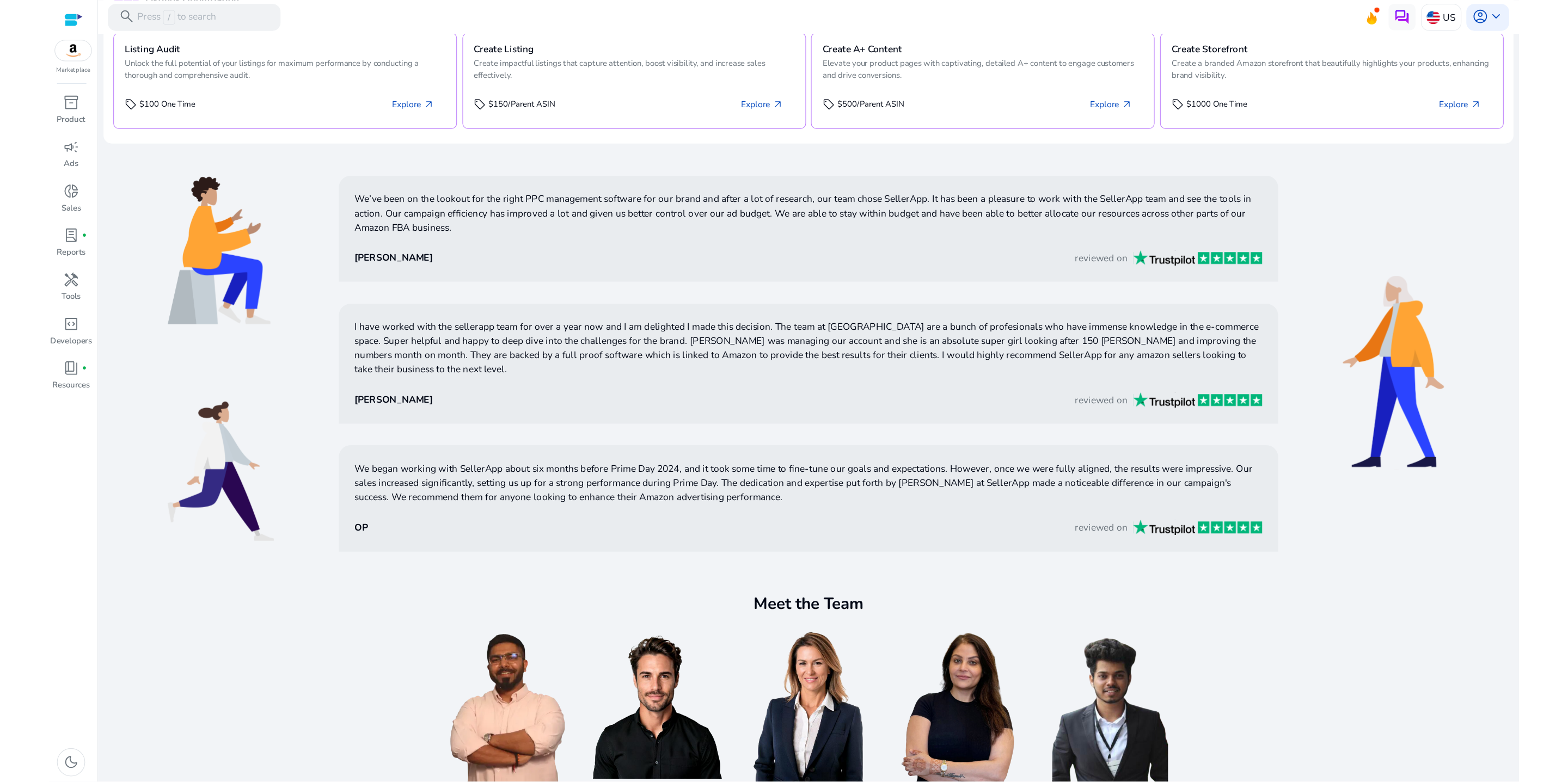
scroll to position [515, 0]
drag, startPoint x: 1393, startPoint y: 333, endPoint x: 1393, endPoint y: 550, distance: 217.0
click at [1393, 550] on html "We recommend switching to desktop view for the best experience. Marketplace inv…" at bounding box center [697, 347] width 1394 height 695
click at [1258, 512] on div "Meet the Team" at bounding box center [718, 593] width 1253 height 205
click at [393, 648] on img at bounding box center [450, 628] width 115 height 134
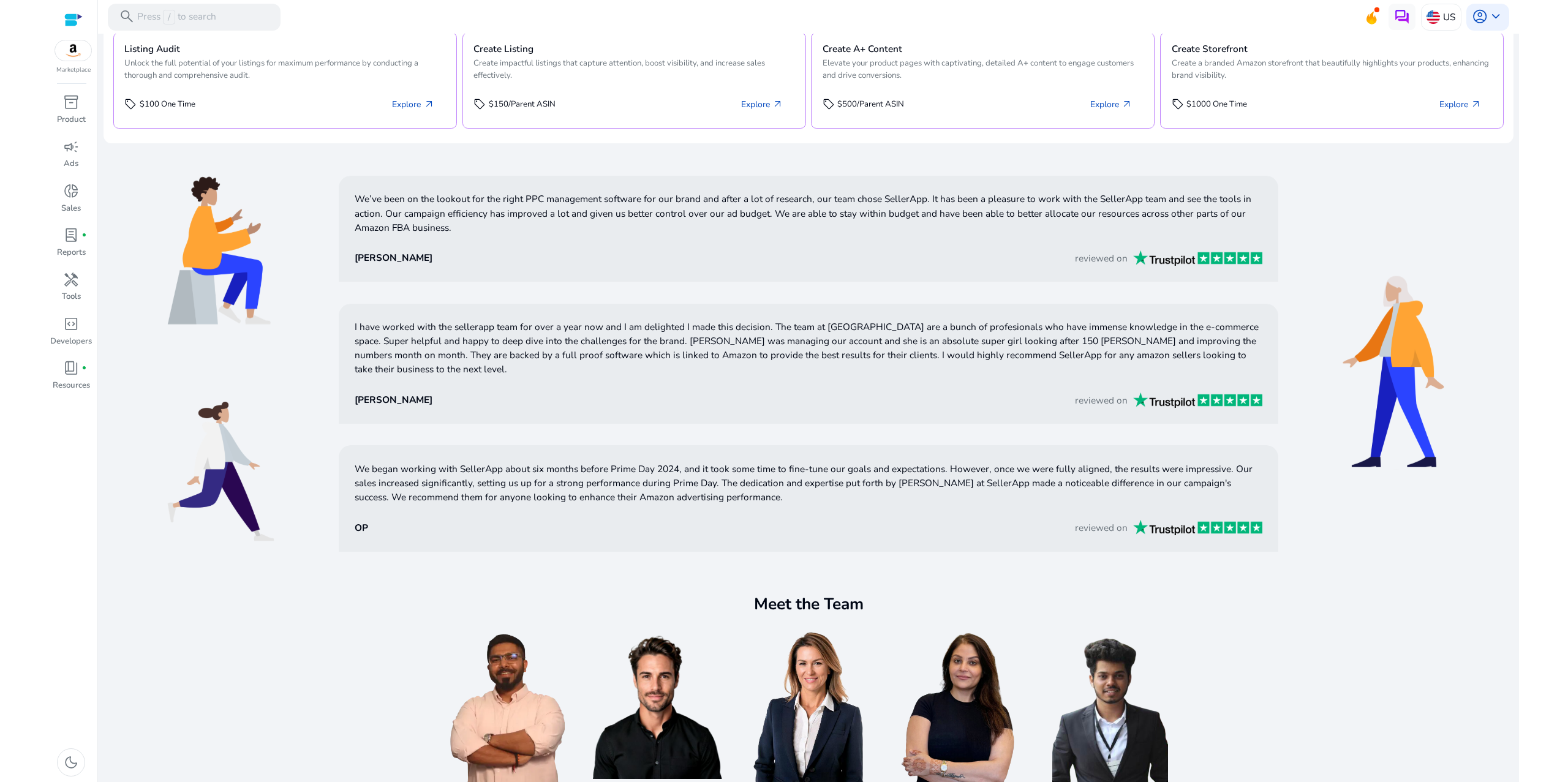
click at [442, 696] on img at bounding box center [507, 707] width 129 height 151
click at [593, 685] on img at bounding box center [657, 707] width 129 height 151
click at [1175, 676] on img at bounding box center [1110, 707] width 129 height 151
click at [1024, 672] on img at bounding box center [959, 707] width 129 height 151
drag, startPoint x: 1059, startPoint y: 672, endPoint x: 1244, endPoint y: 676, distance: 185.0
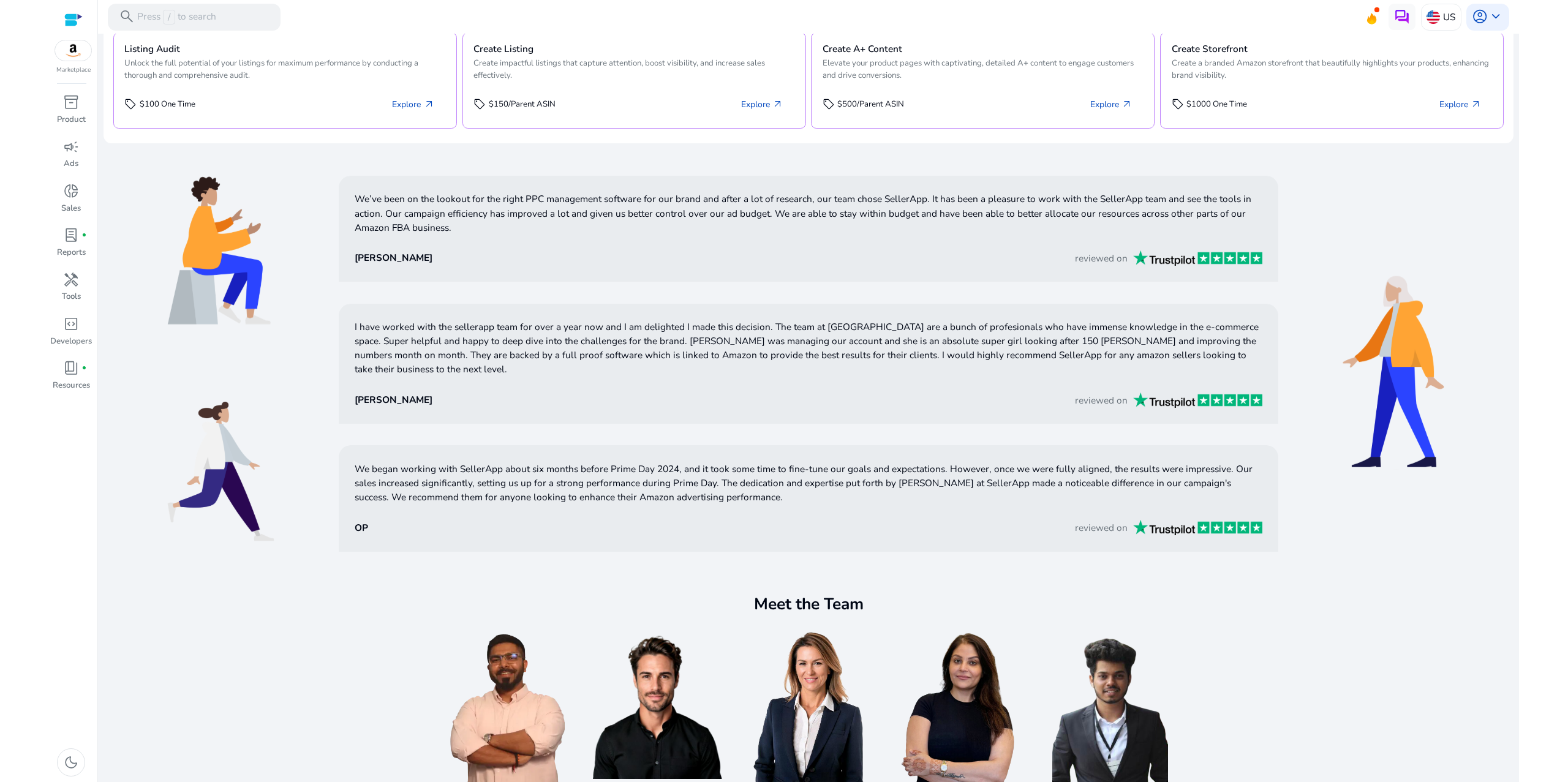
click at [1175, 676] on div at bounding box center [809, 701] width 733 height 162
click at [1175, 675] on img at bounding box center [1110, 707] width 129 height 151
drag, startPoint x: 1257, startPoint y: 675, endPoint x: 1192, endPoint y: 684, distance: 65.6
click at [1175, 684] on img at bounding box center [1110, 707] width 129 height 151
click at [1175, 664] on img at bounding box center [1110, 707] width 129 height 151
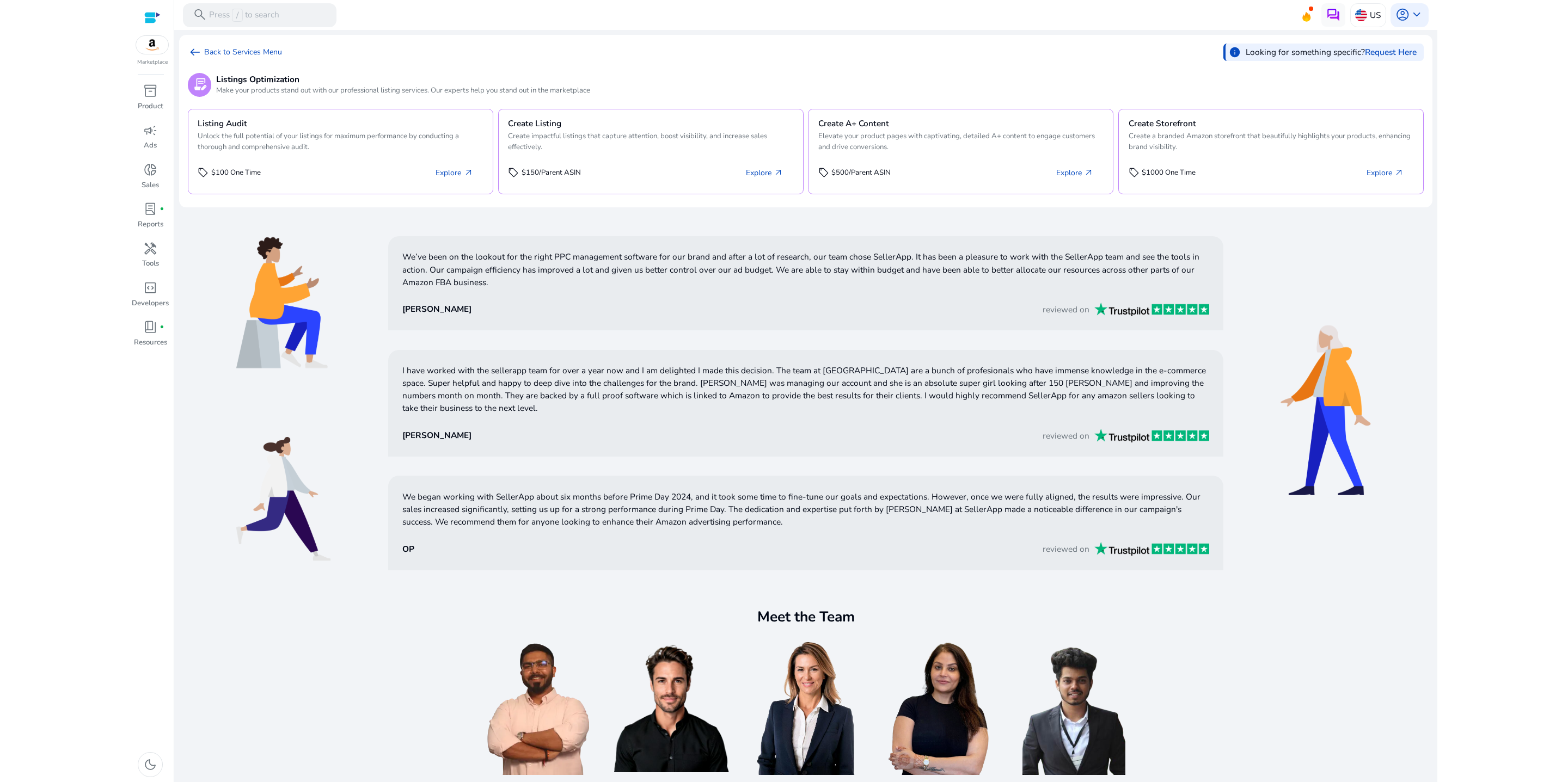
scroll to position [429, 0]
click at [813, 609] on h2 "Meet the Team" at bounding box center [806, 617] width 97 height 18
click at [202, 58] on span "arrow_left_alt" at bounding box center [195, 52] width 14 height 14
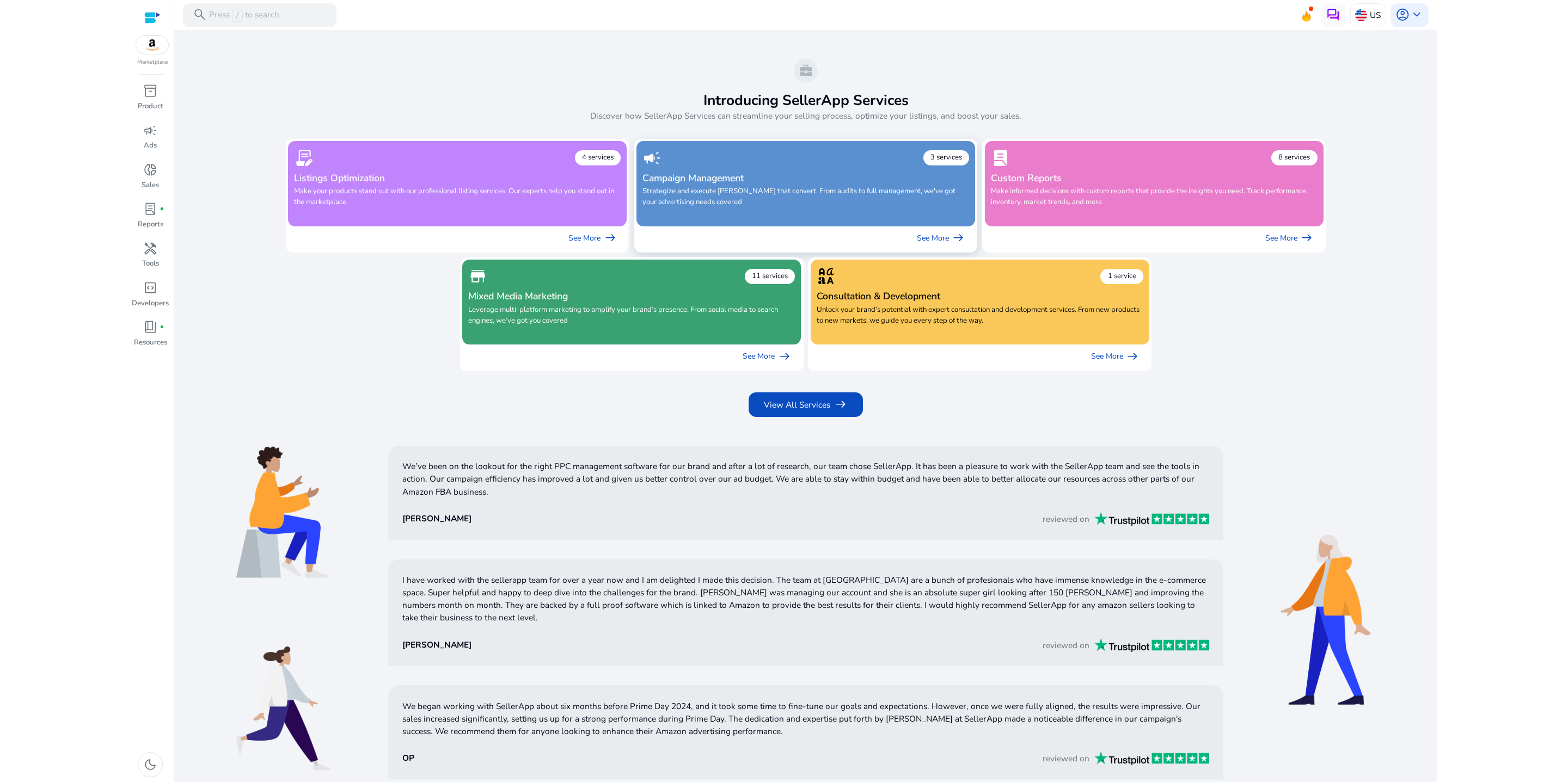
click at [775, 184] on h4 "Campaign Management" at bounding box center [805, 178] width 327 height 12
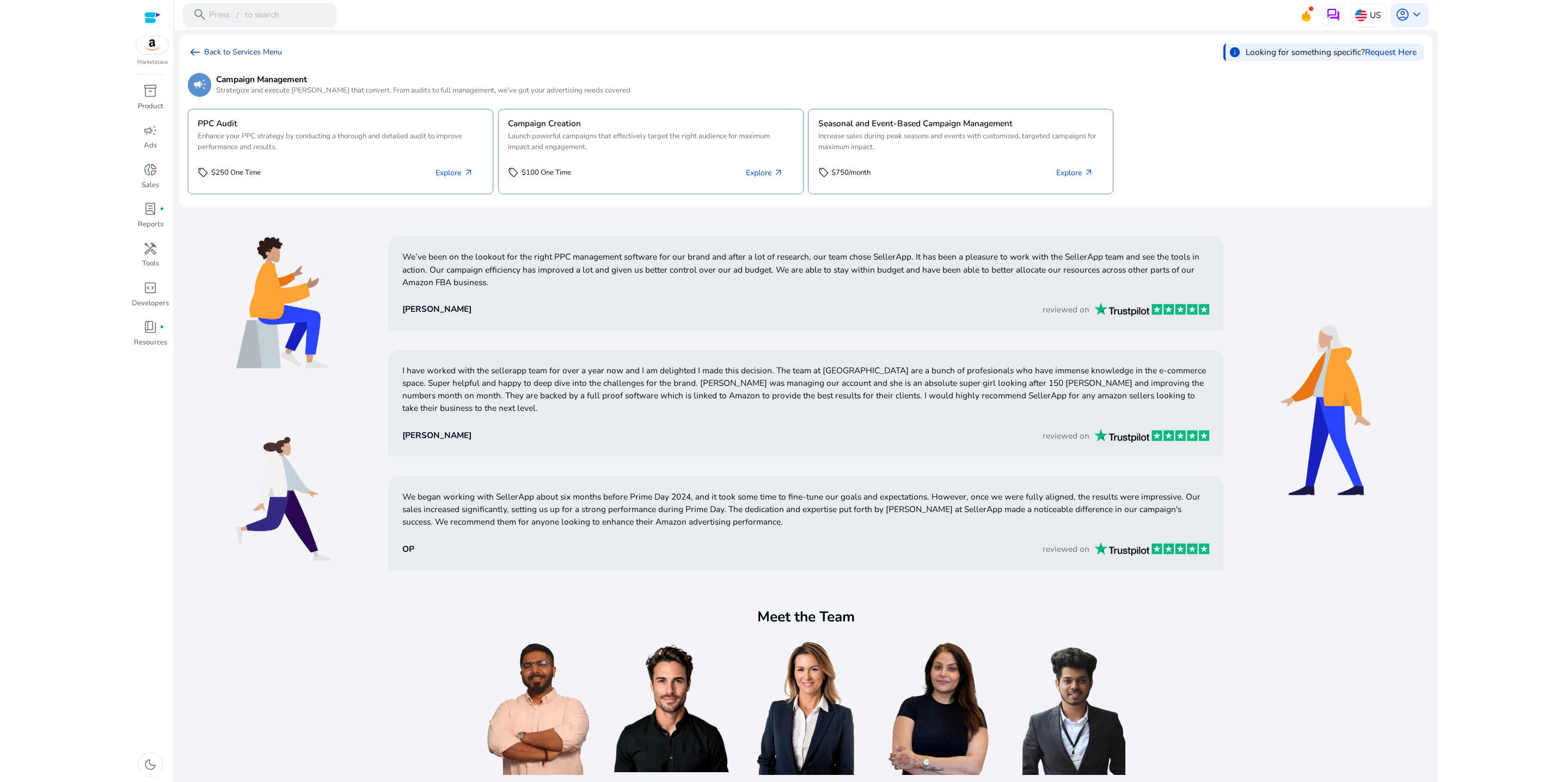
click at [202, 59] on span "arrow_left_alt" at bounding box center [195, 52] width 14 height 14
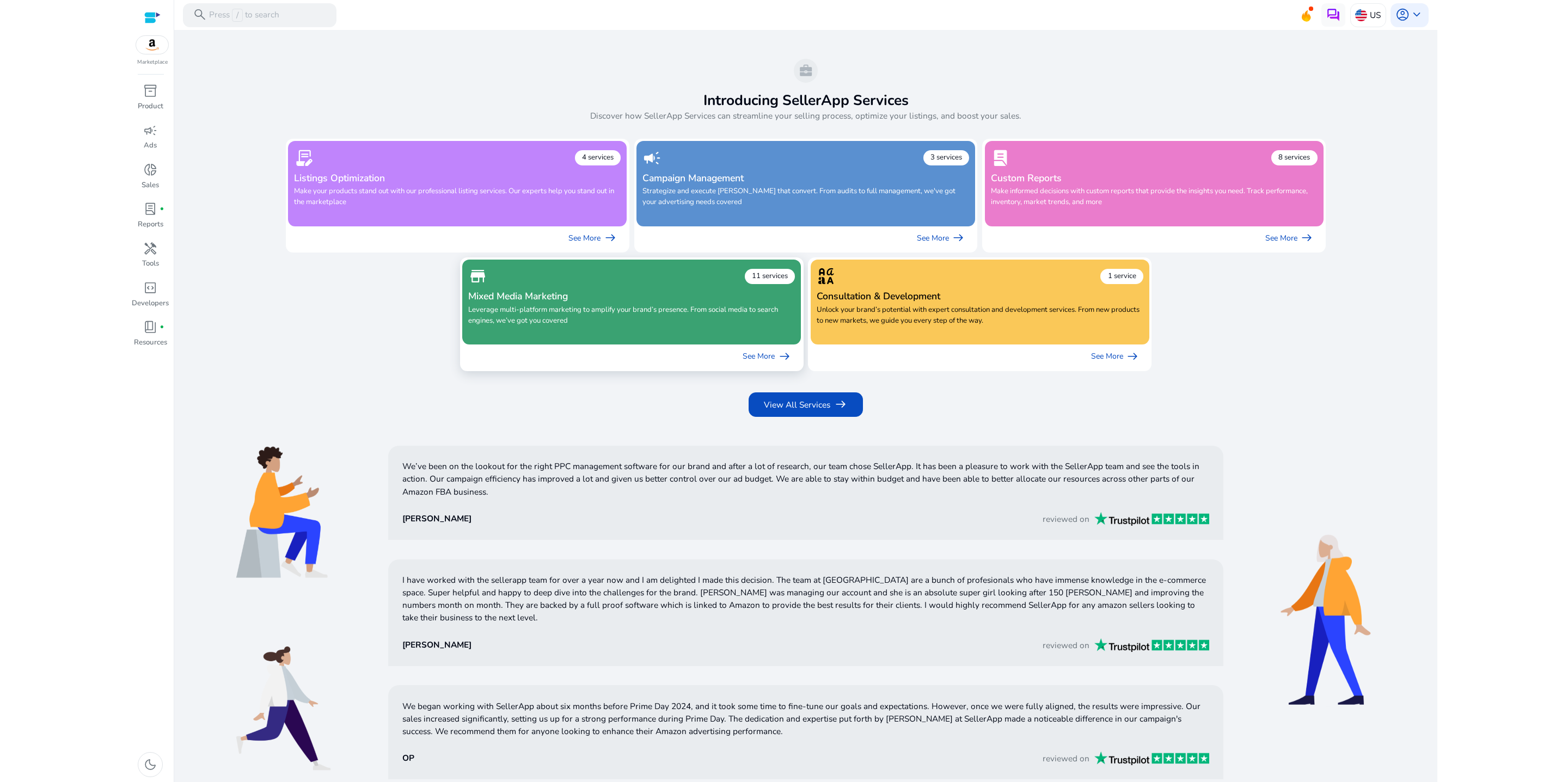
click at [651, 335] on p "Leverage multi-platform marketing to amplify your brand’s presence. From social…" at bounding box center [631, 319] width 327 height 30
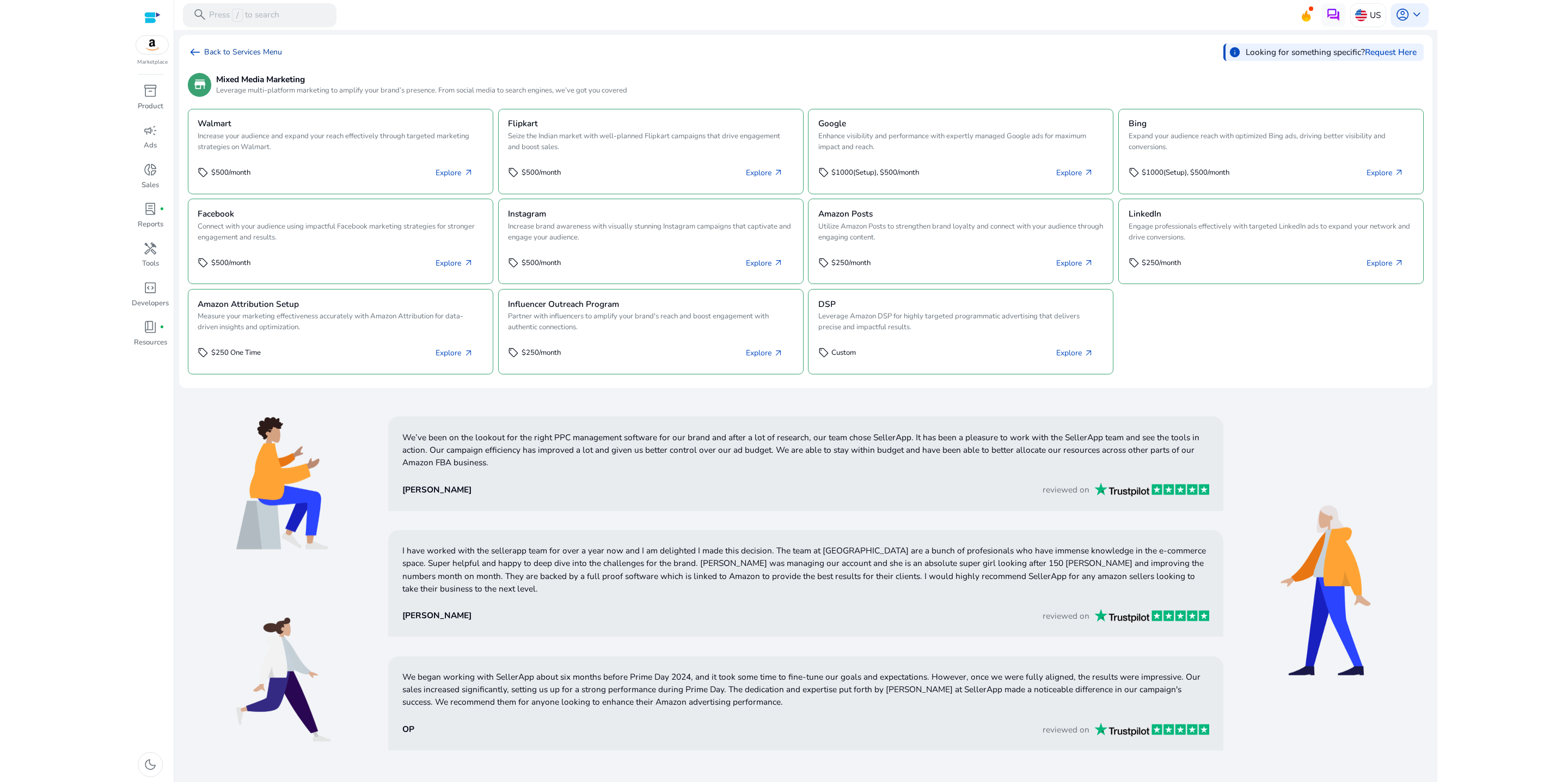
click at [202, 58] on span "arrow_left_alt" at bounding box center [195, 52] width 14 height 14
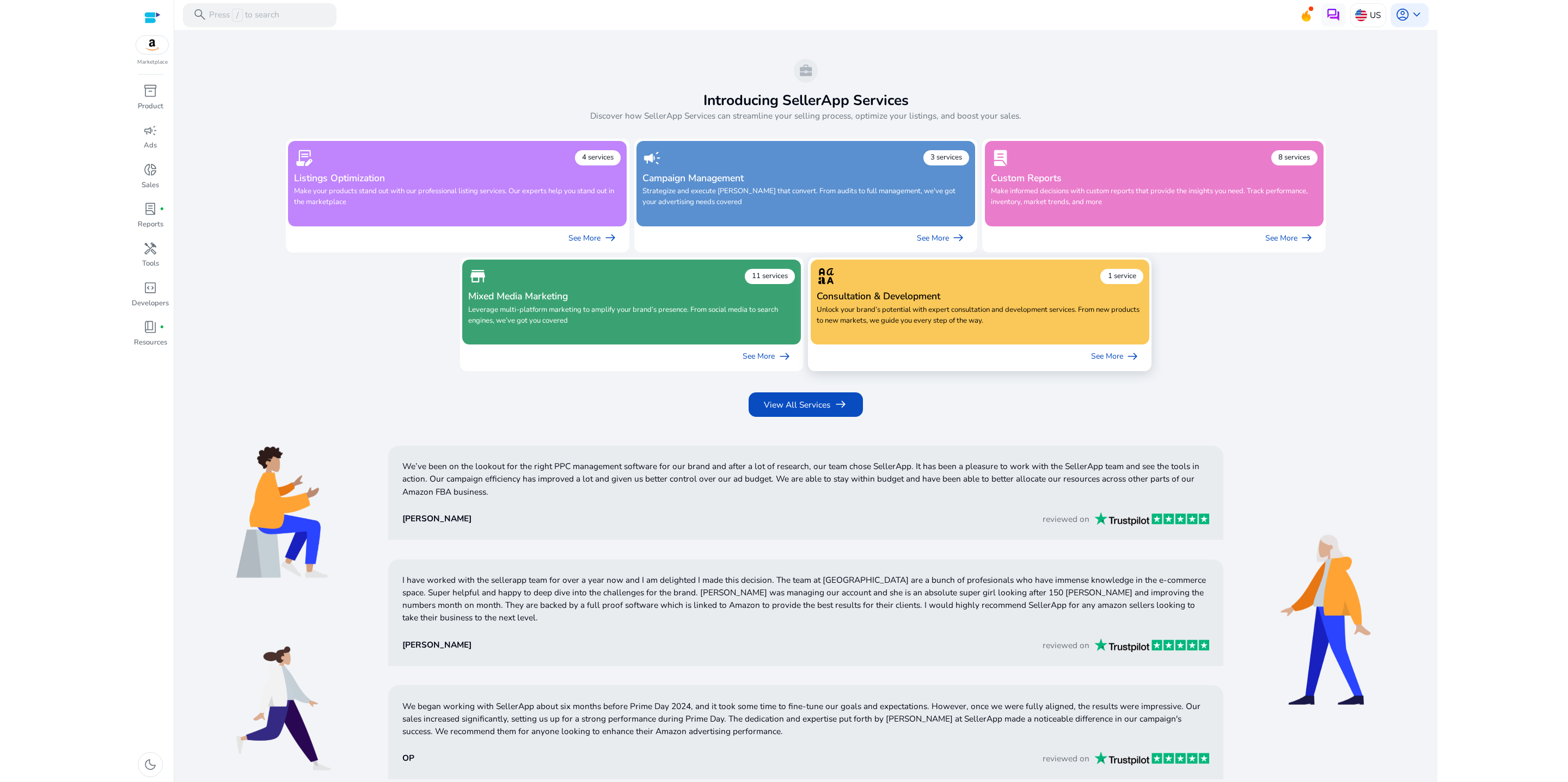
click at [867, 302] on h4 "Consultation & Development" at bounding box center [980, 296] width 327 height 12
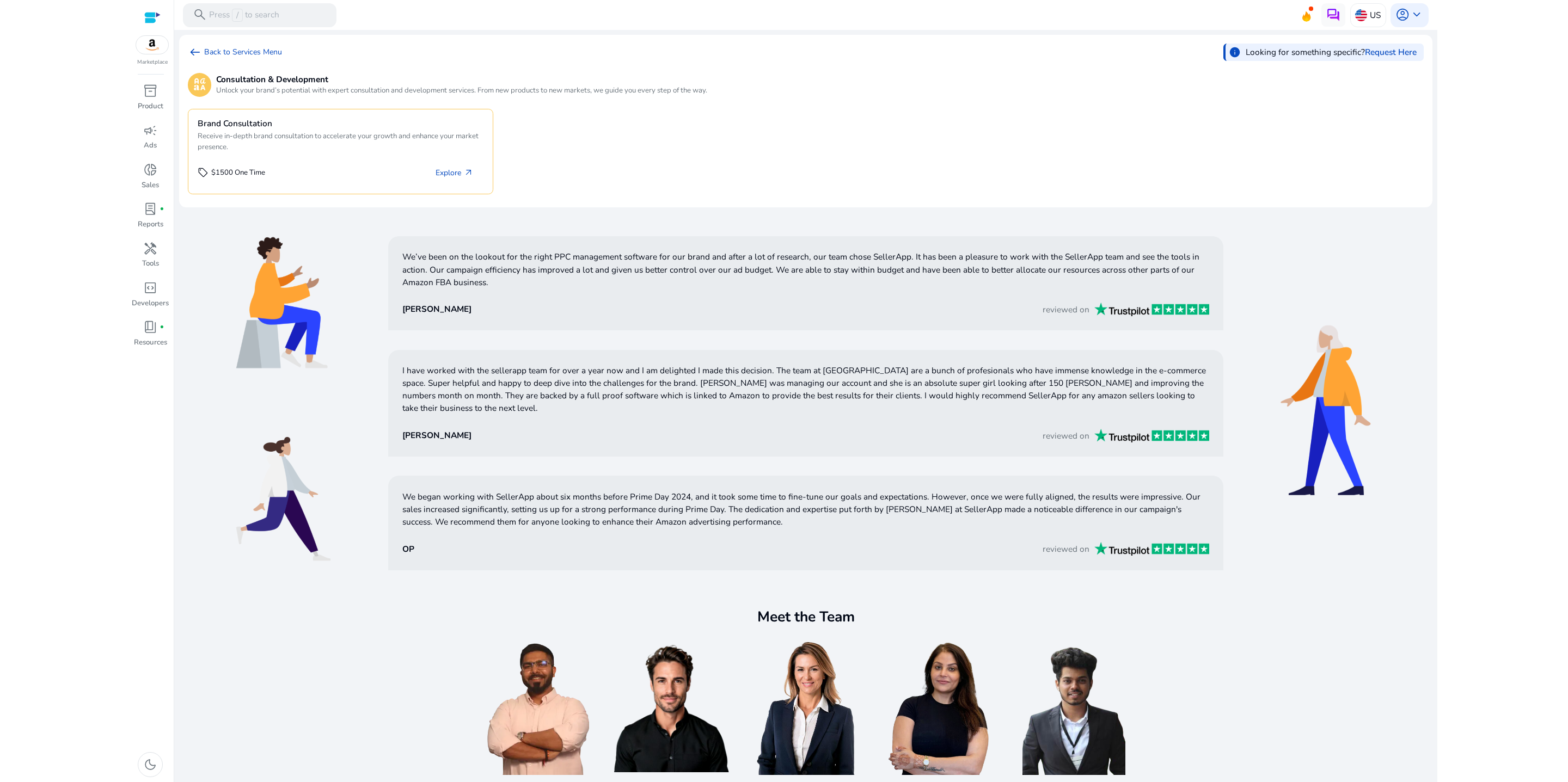
drag, startPoint x: 970, startPoint y: 189, endPoint x: 888, endPoint y: 210, distance: 84.6
click at [969, 189] on div "Brand Consultation Receive in-depth brand consultation to accelerate your growt…" at bounding box center [806, 152] width 1236 height 95
click at [146, 334] on span "book_4" at bounding box center [150, 327] width 14 height 14
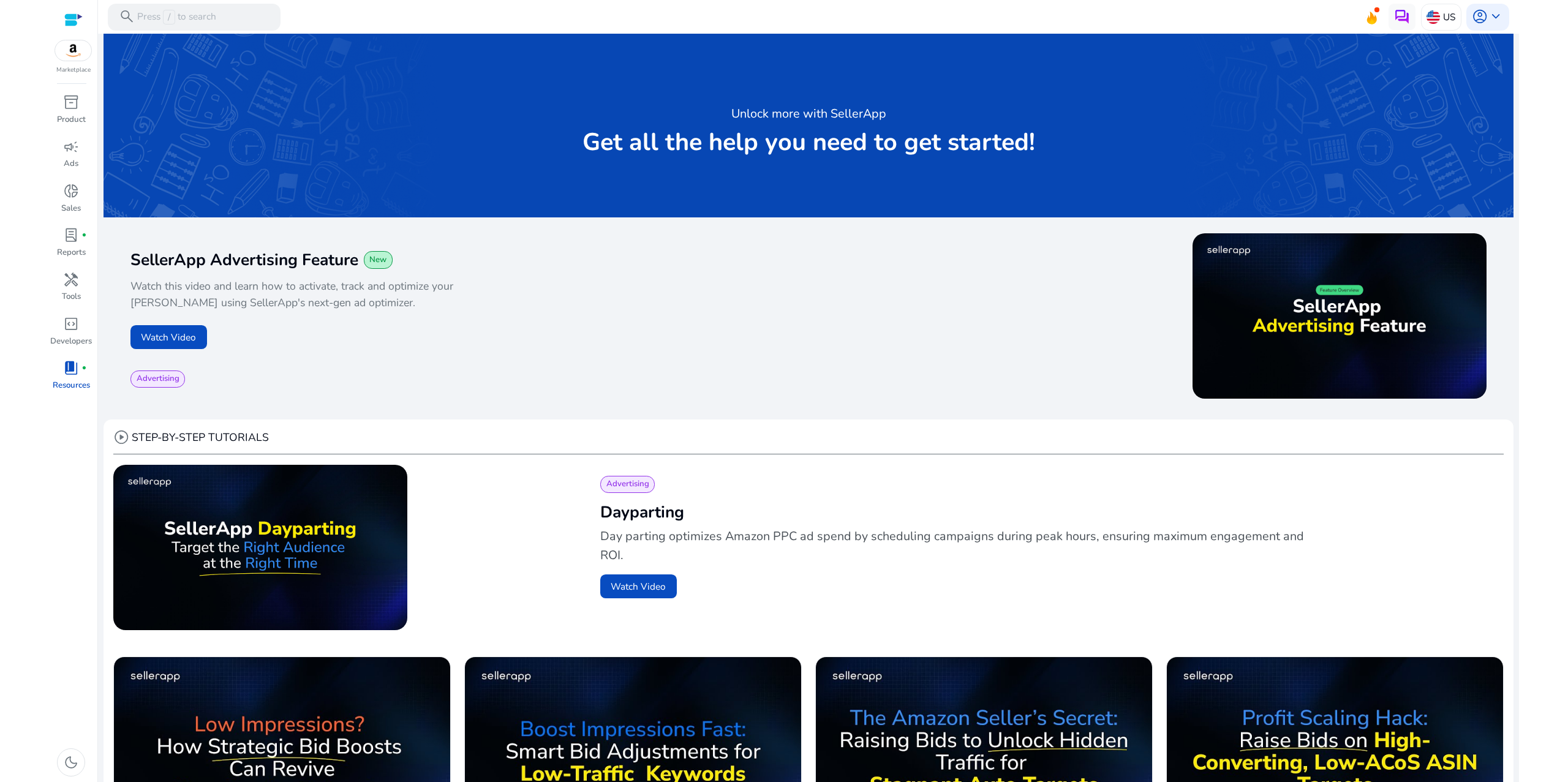
click at [873, 390] on div "play_circle" at bounding box center [1148, 318] width 678 height 170
click at [199, 349] on button "Watch Video" at bounding box center [169, 337] width 77 height 24
